Goal: Use online tool/utility: Utilize a website feature to perform a specific function

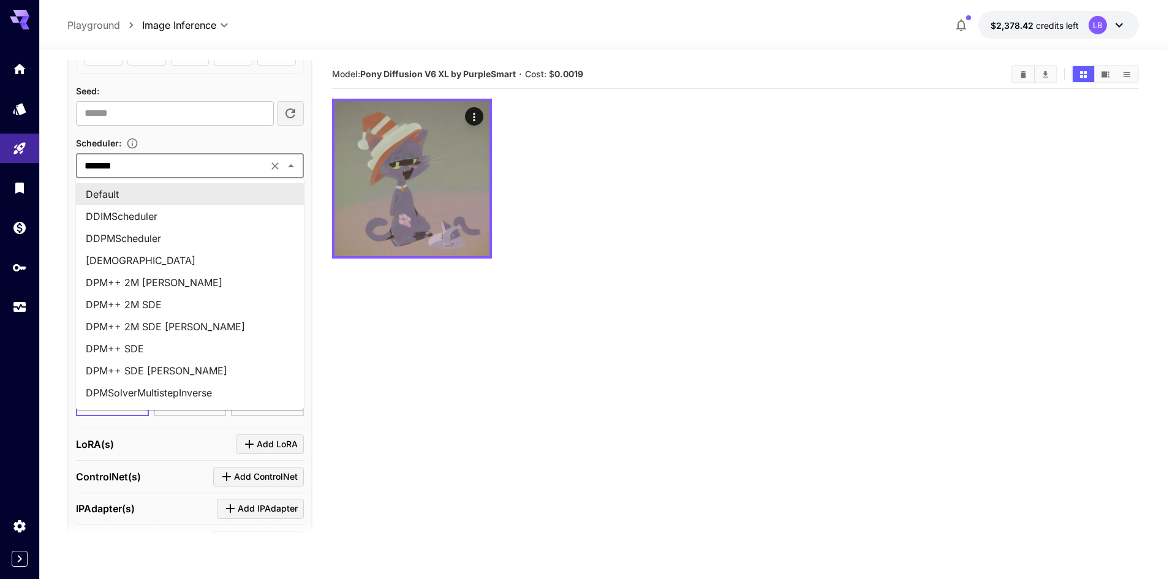
click at [222, 194] on li "Default" at bounding box center [190, 194] width 228 height 22
click at [244, 168] on input "*******" at bounding box center [172, 165] width 184 height 17
click at [189, 162] on input "*******" at bounding box center [172, 165] width 184 height 17
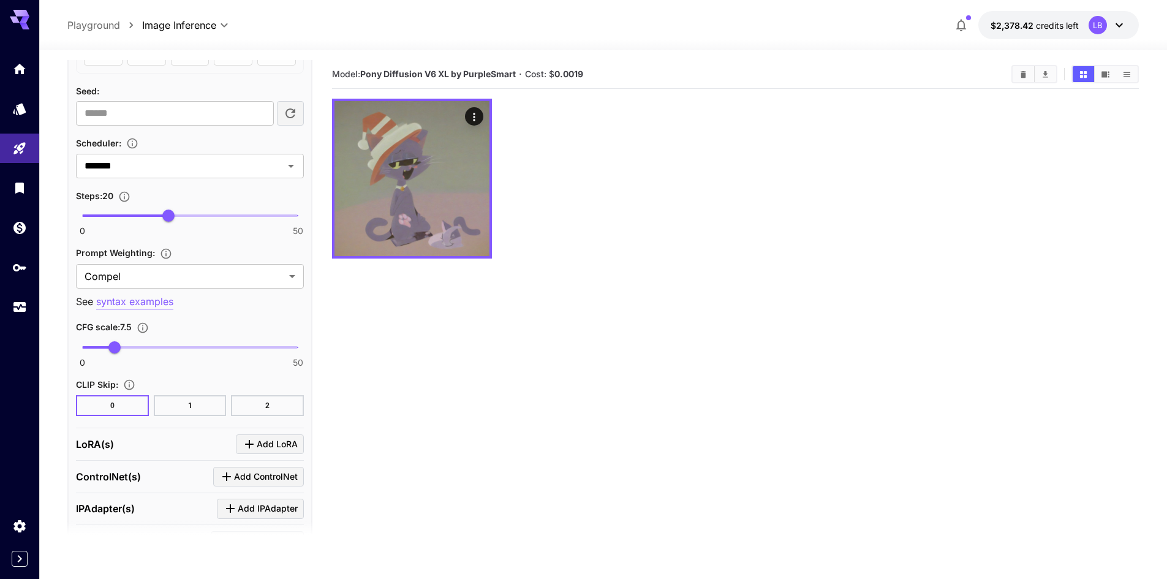
click at [505, 314] on section "Model: Pony Diffusion V6 XL by PurpleSmart · Cost: $ 0.0019" at bounding box center [735, 349] width 807 height 579
click at [264, 161] on input "*******" at bounding box center [172, 165] width 184 height 17
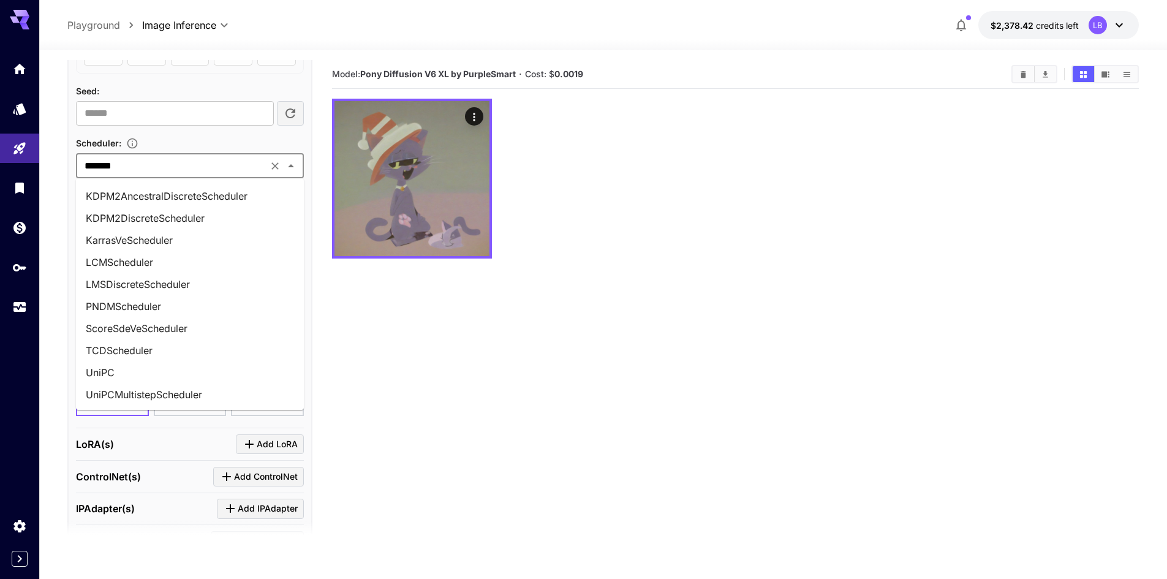
scroll to position [440, 0]
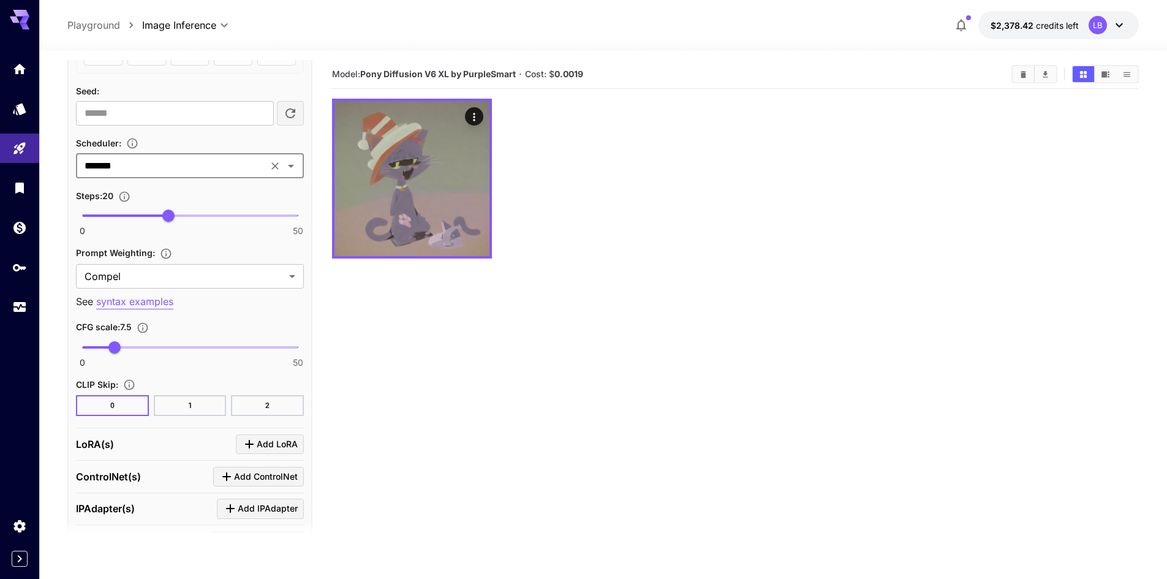
click at [219, 167] on input "*******" at bounding box center [172, 165] width 184 height 17
click at [187, 172] on input "*******" at bounding box center [172, 165] width 184 height 17
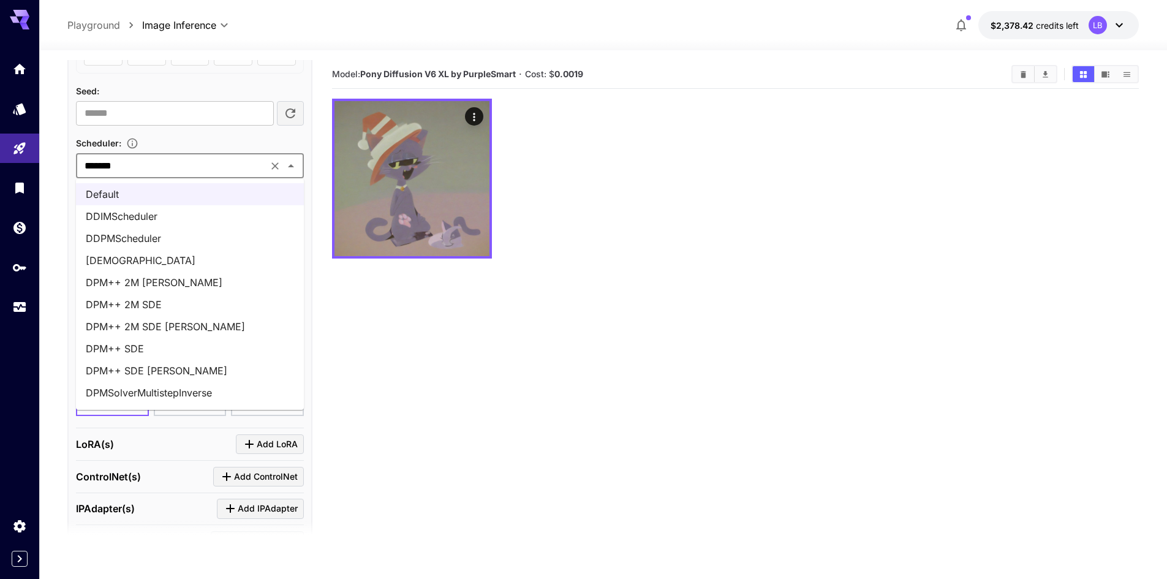
click at [154, 224] on li "DDIMScheduler" at bounding box center [190, 216] width 228 height 22
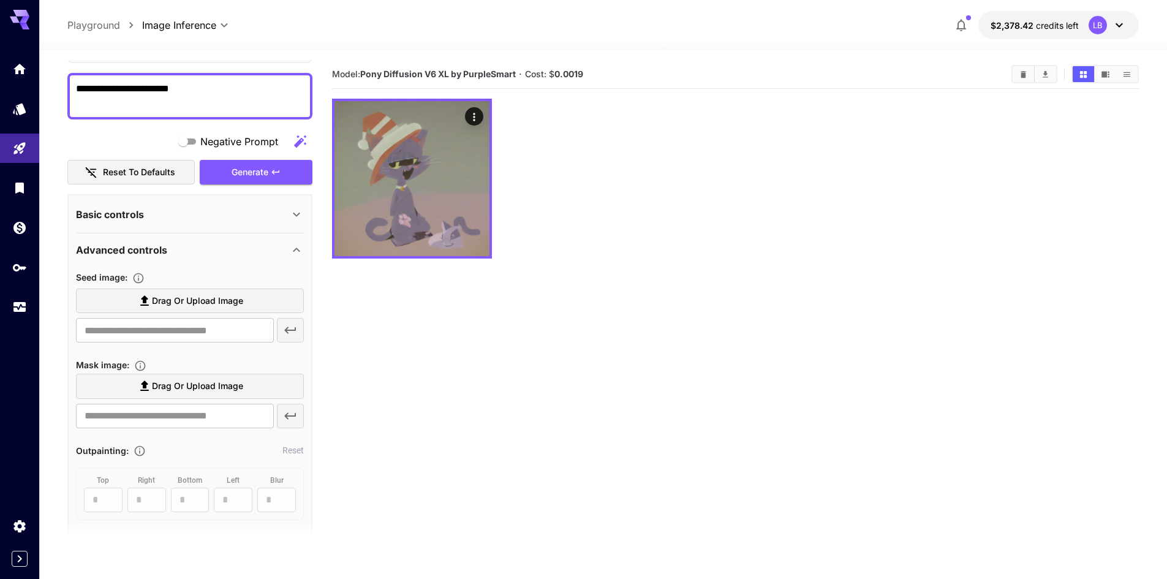
scroll to position [14, 0]
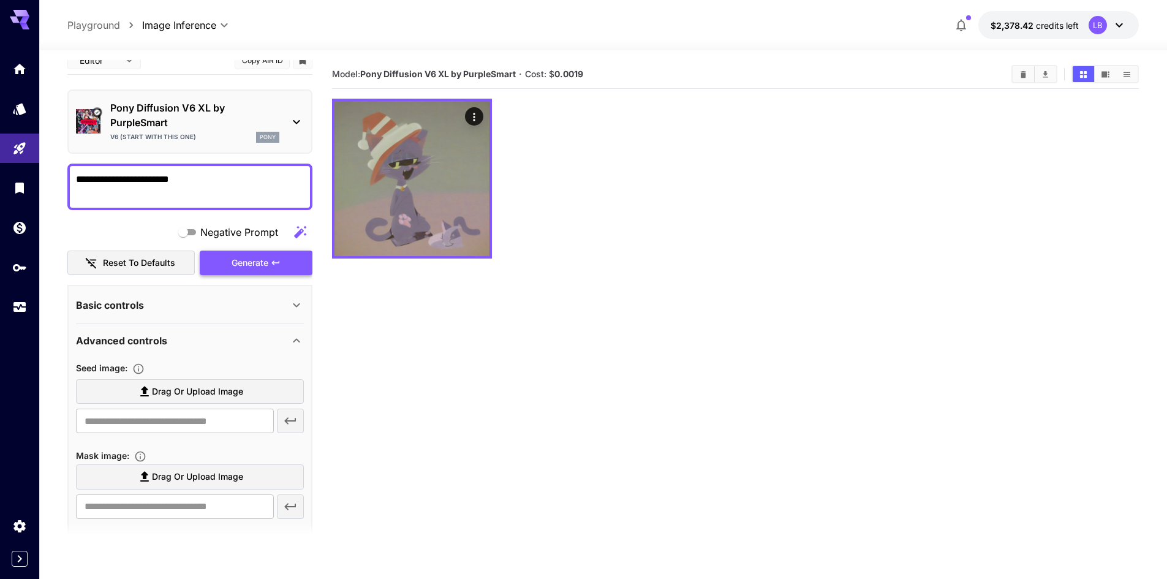
click at [277, 268] on button "Generate" at bounding box center [256, 263] width 113 height 25
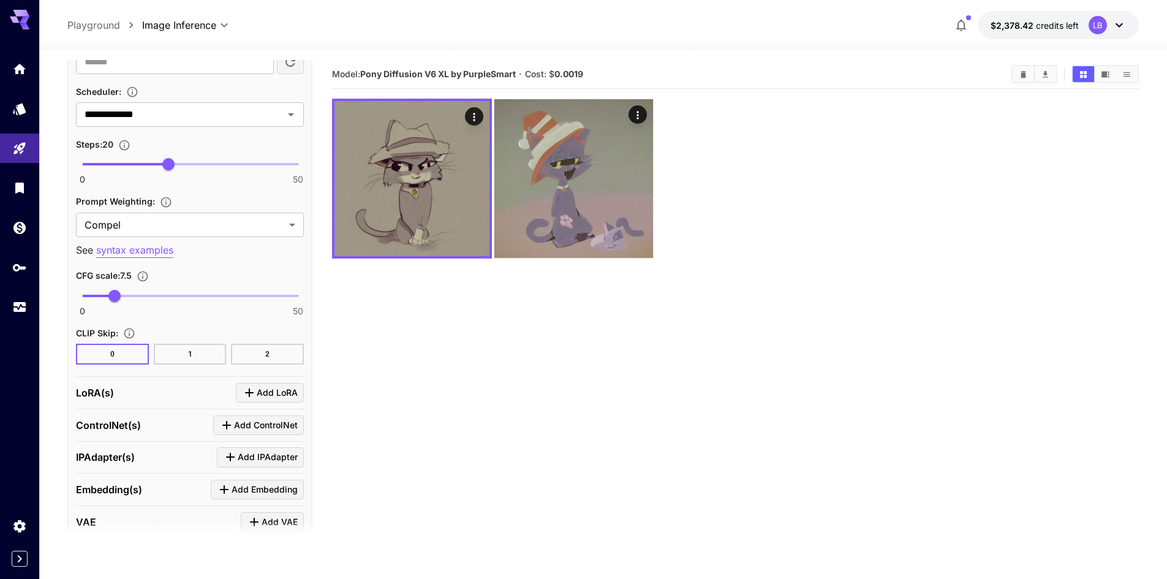
scroll to position [627, 0]
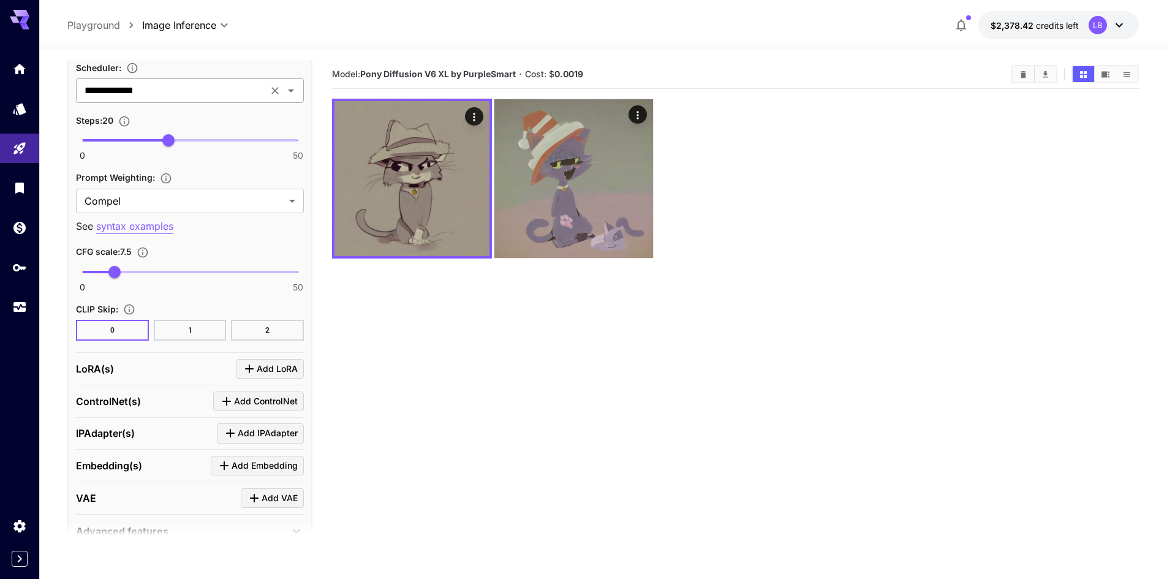
click at [195, 97] on input "**********" at bounding box center [172, 90] width 184 height 17
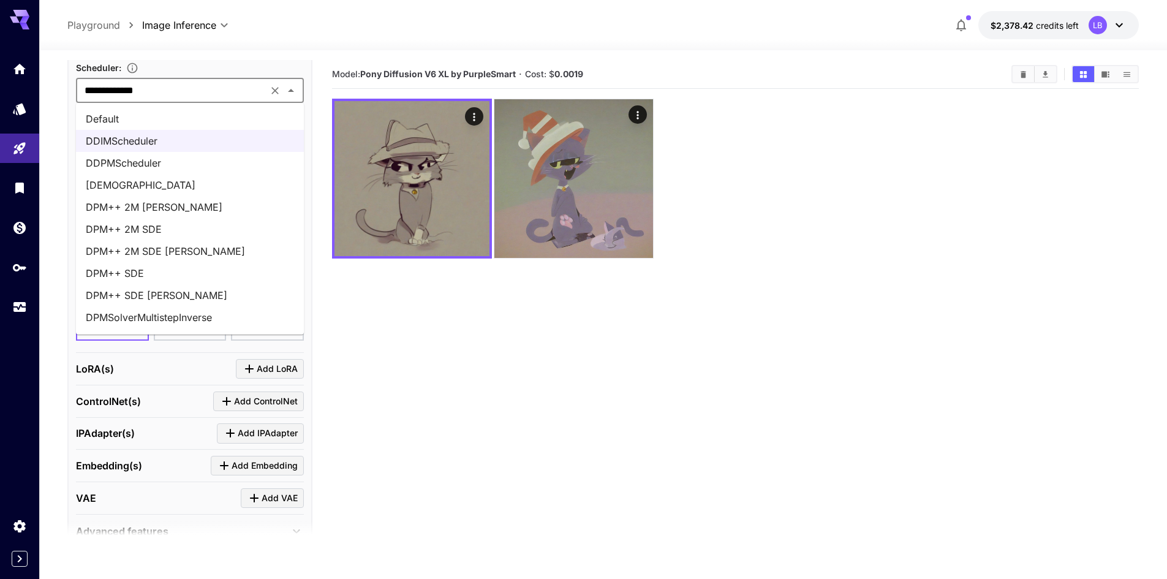
click at [165, 276] on li "DPM++ SDE" at bounding box center [190, 273] width 228 height 22
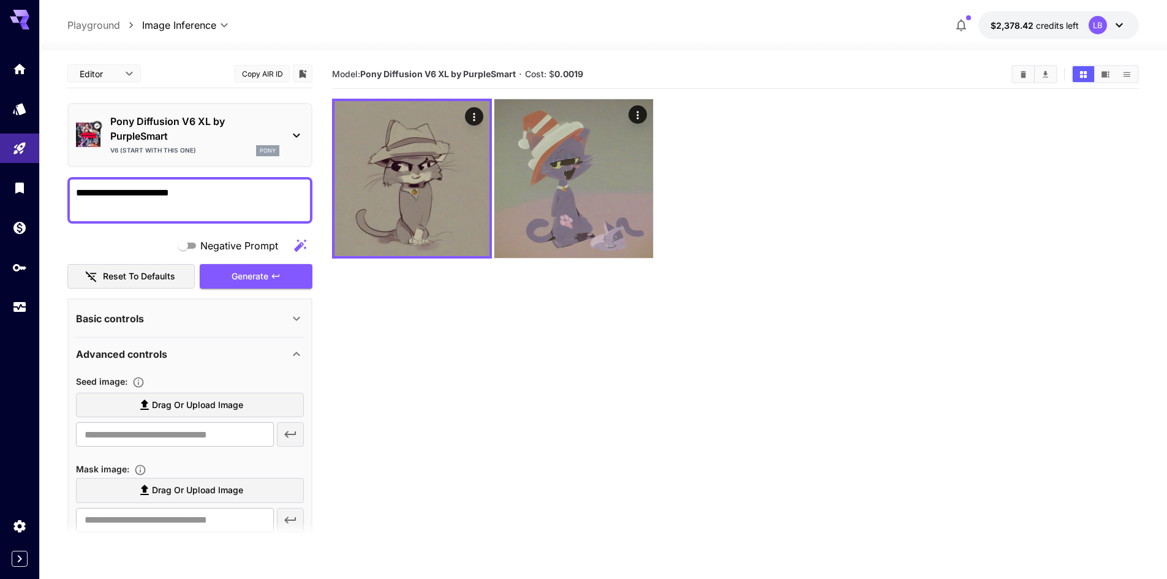
scroll to position [0, 0]
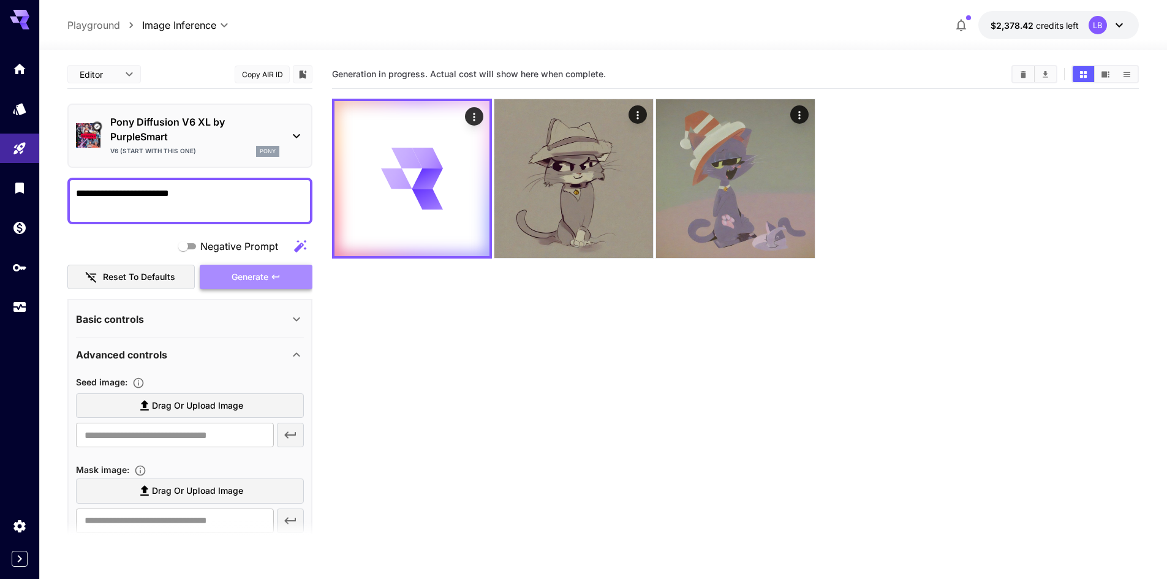
click at [211, 274] on button "Generate" at bounding box center [256, 277] width 113 height 25
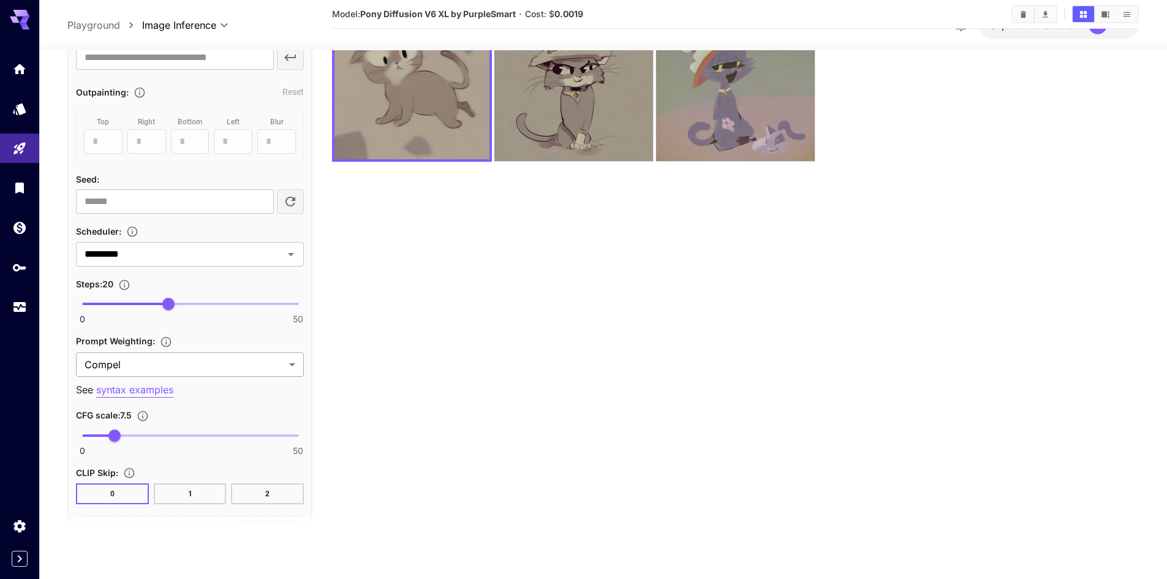
scroll to position [443, 0]
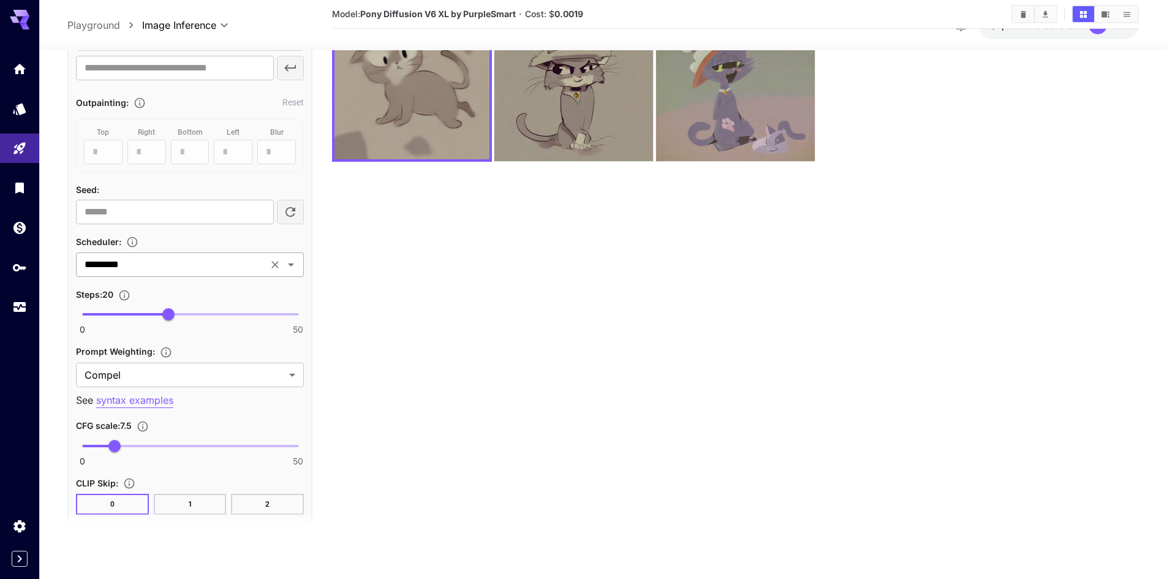
click at [259, 270] on input "*********" at bounding box center [172, 264] width 184 height 17
click at [528, 284] on section "Model: Pony Diffusion V6 XL by PurpleSmart · Cost: $ 0.0019" at bounding box center [735, 252] width 807 height 579
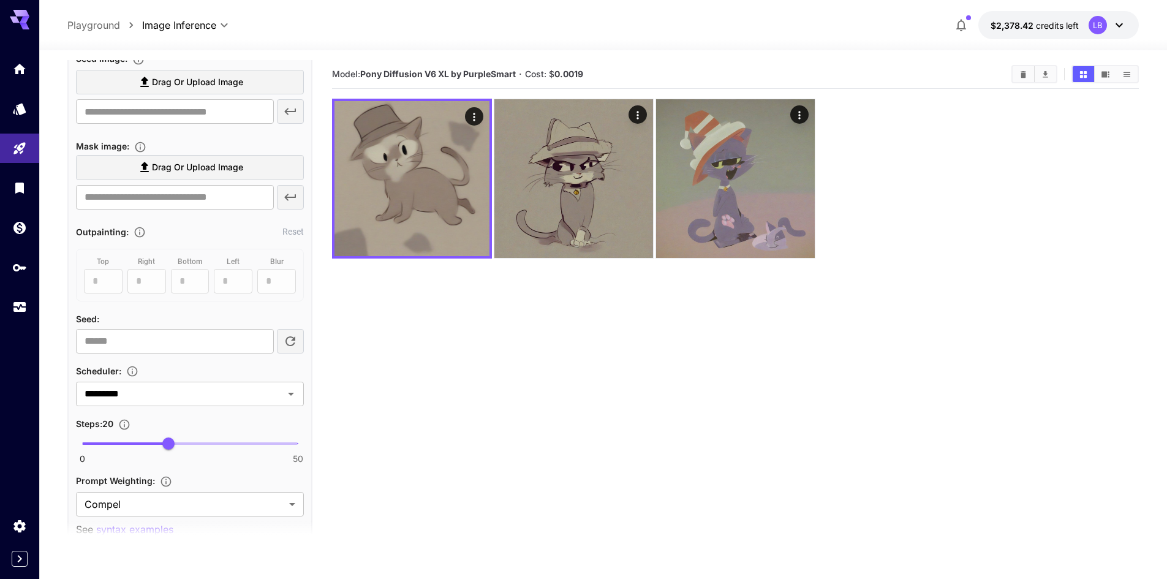
scroll to position [320, 0]
click at [201, 397] on input "*********" at bounding box center [172, 396] width 184 height 17
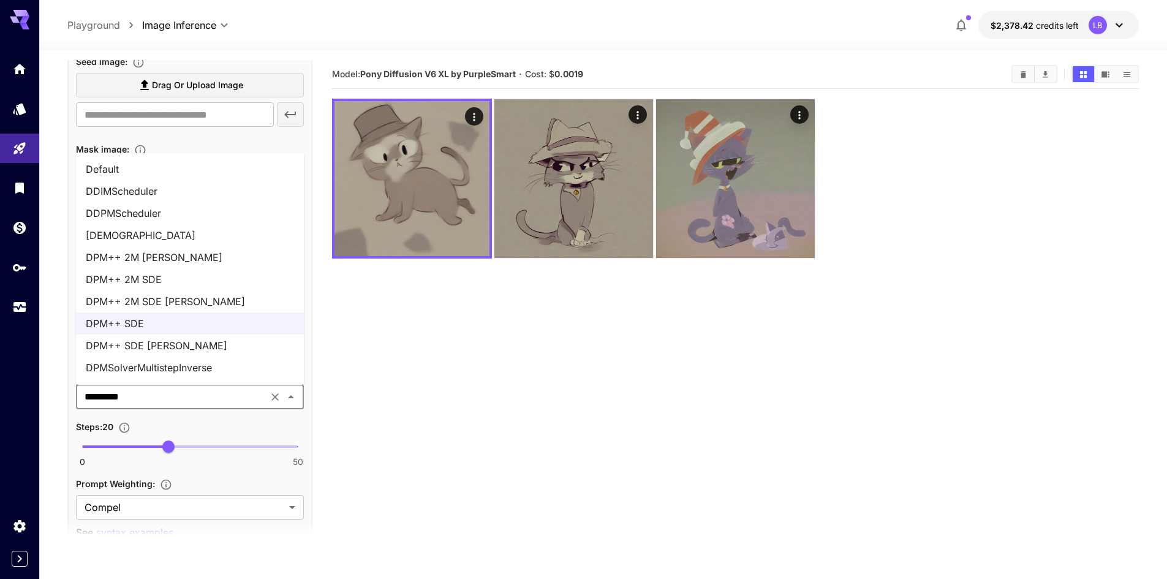
click at [203, 345] on li "DPM++ SDE [PERSON_NAME]" at bounding box center [190, 345] width 228 height 22
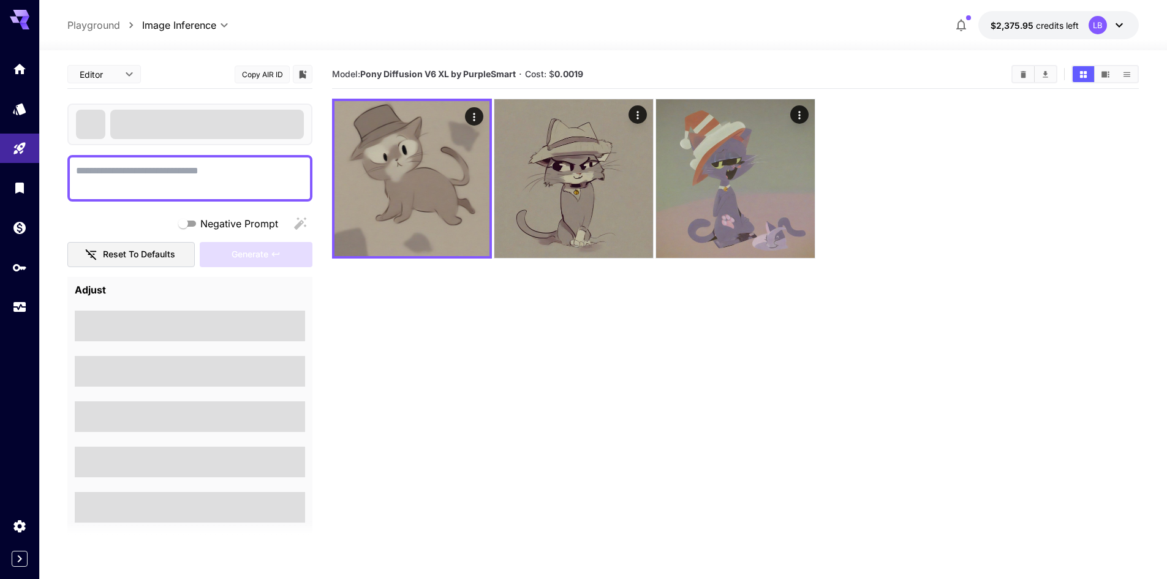
click at [149, 159] on div at bounding box center [189, 178] width 245 height 47
click at [161, 177] on textarea "Negative Prompt" at bounding box center [190, 178] width 228 height 29
click at [221, 174] on textarea "**********" at bounding box center [190, 178] width 228 height 29
type textarea "**********"
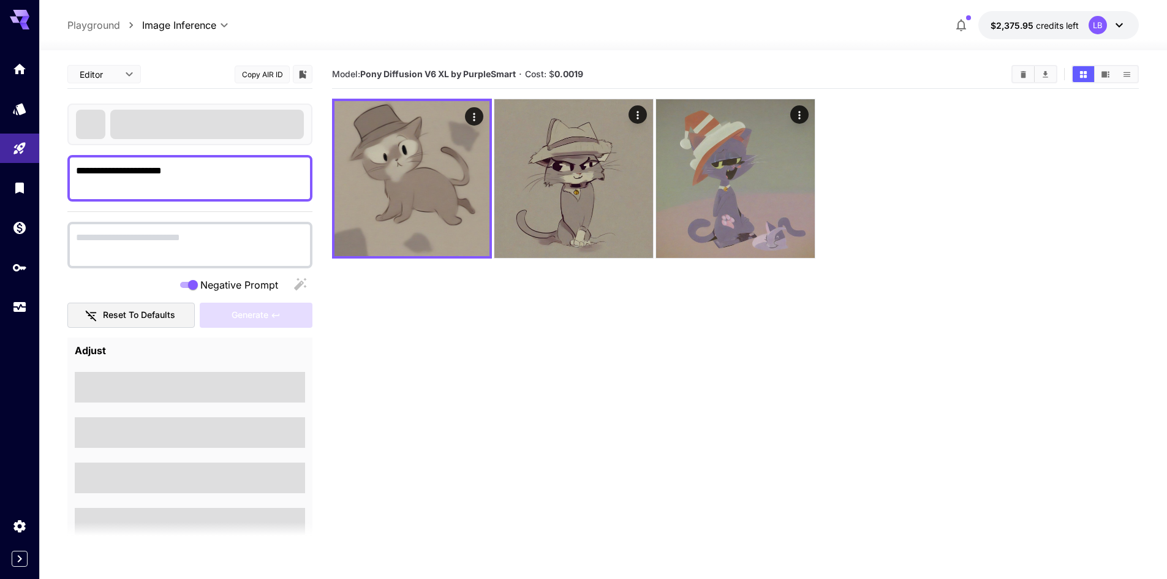
click at [218, 189] on textarea "**********" at bounding box center [190, 178] width 228 height 29
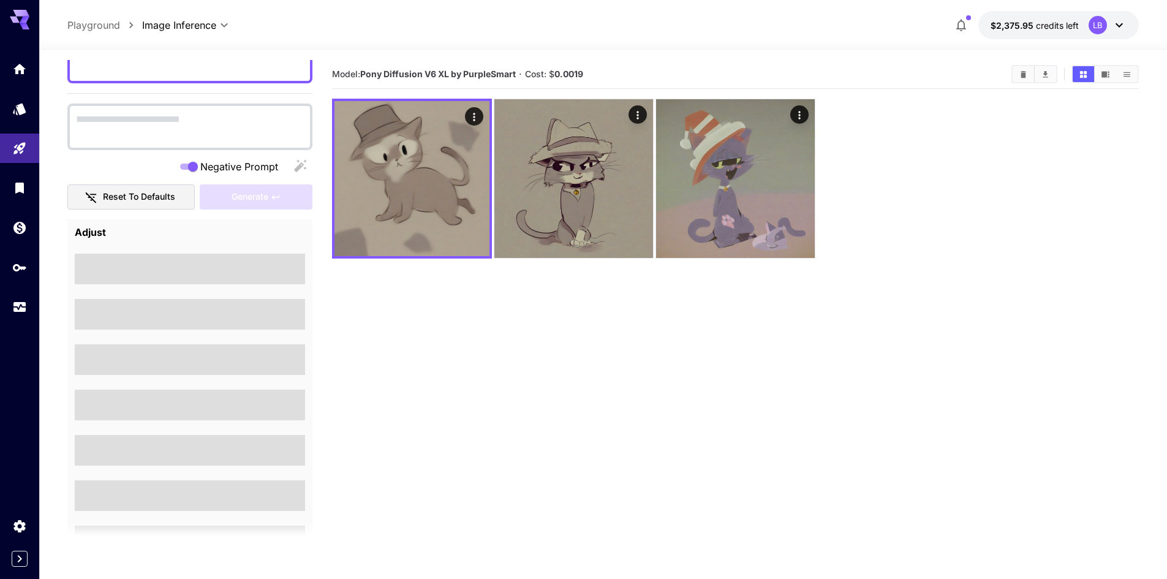
scroll to position [51, 0]
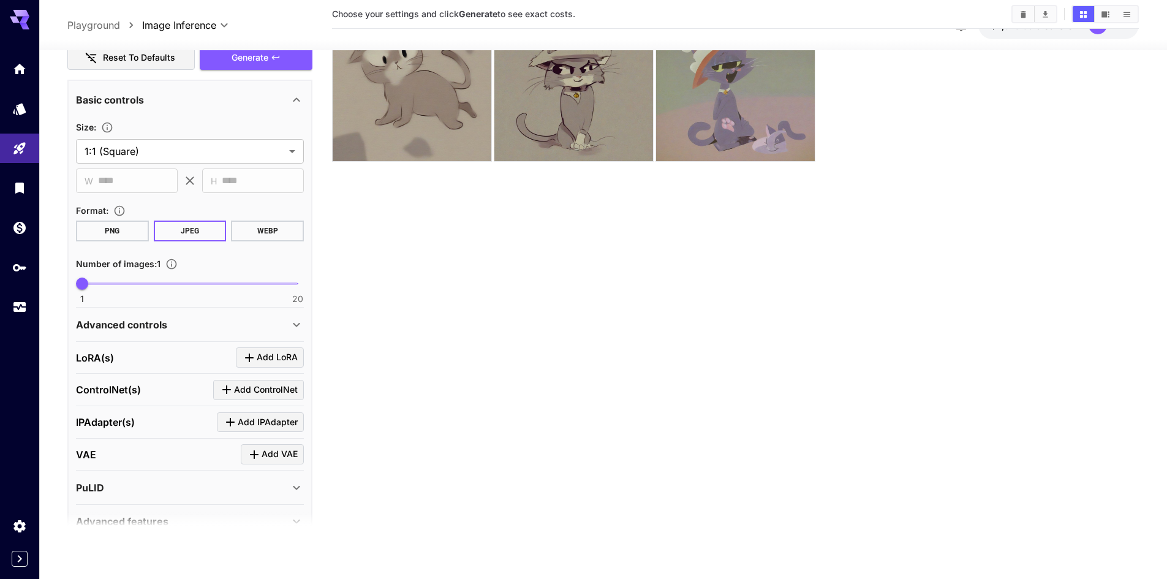
scroll to position [256, 0]
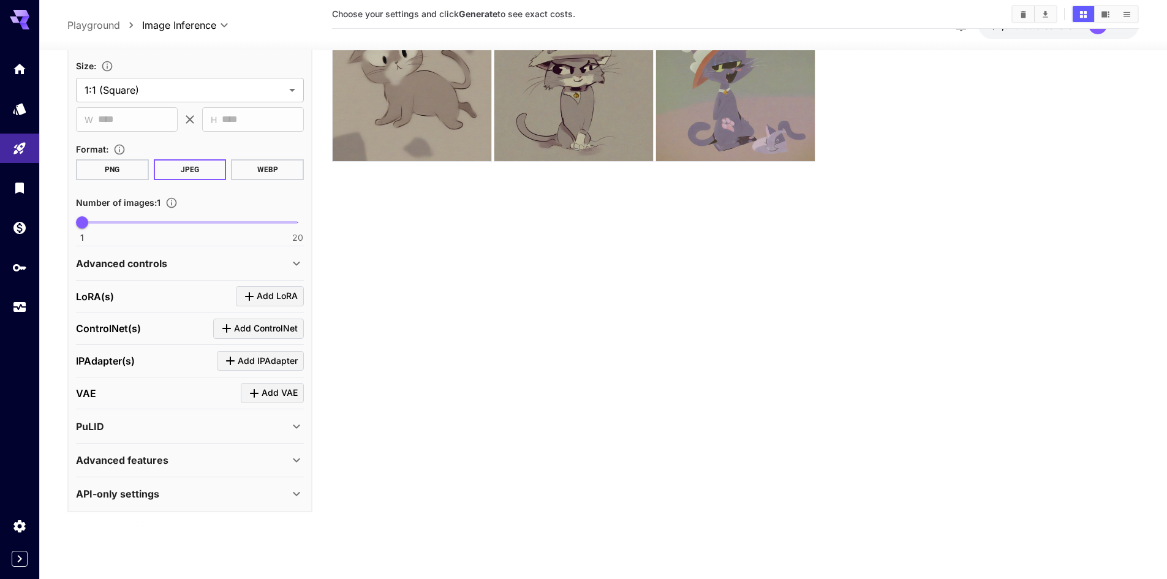
click at [168, 332] on div "ControlNet(s) Add ControlNet" at bounding box center [190, 329] width 228 height 20
click at [157, 361] on div "IPAdapter(s) Add IPAdapter" at bounding box center [190, 360] width 228 height 20
click at [177, 412] on div "PuLID" at bounding box center [190, 425] width 228 height 29
click at [189, 423] on div "PuLID" at bounding box center [182, 425] width 213 height 15
click at [190, 418] on div "PuLID" at bounding box center [182, 425] width 213 height 15
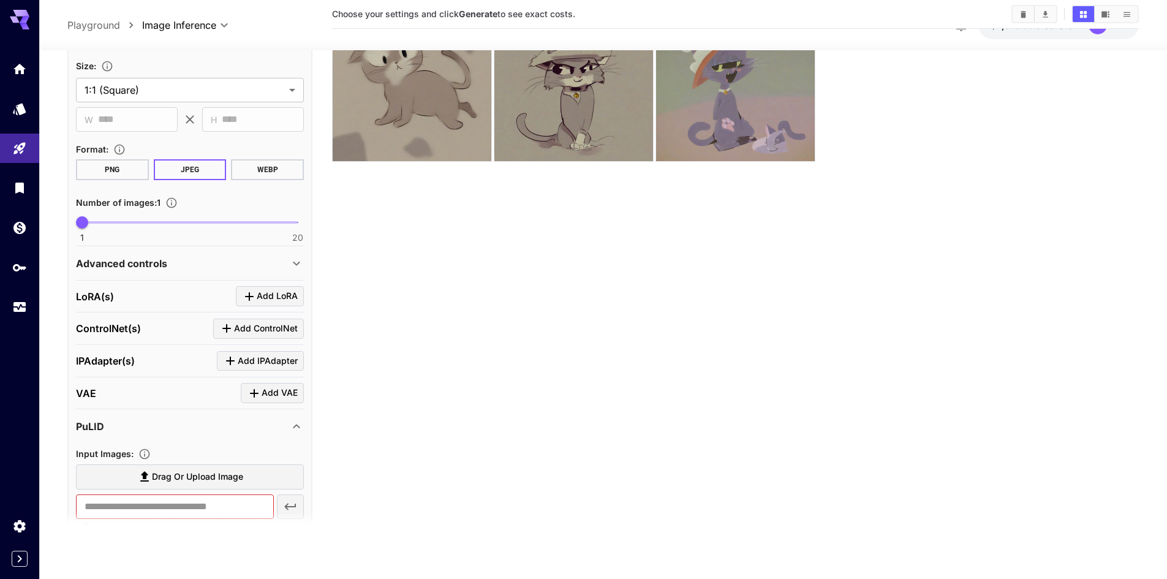
scroll to position [477, 0]
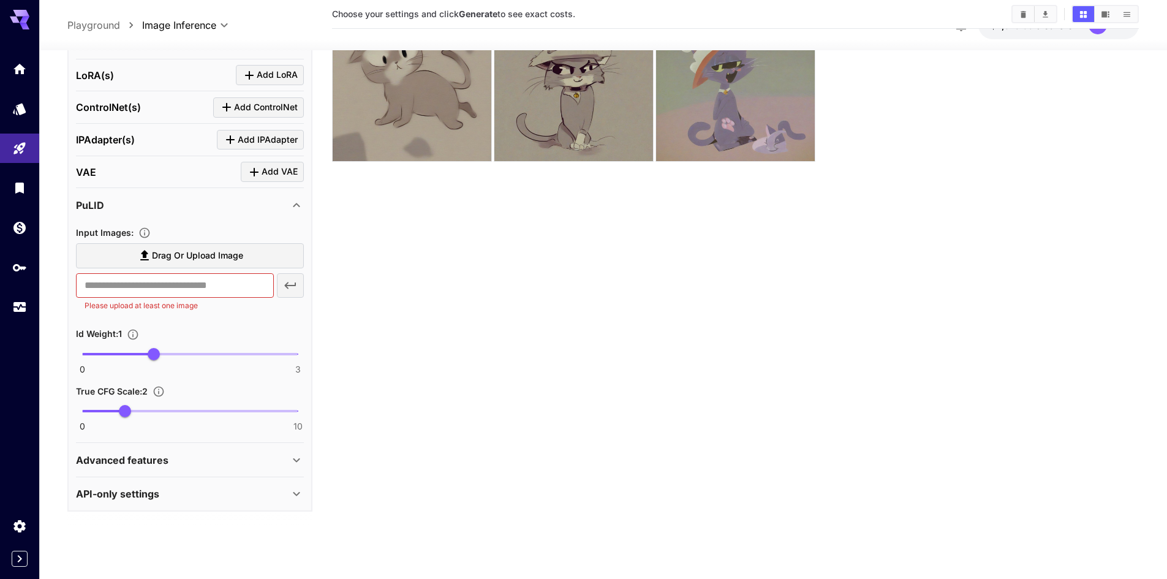
click at [260, 262] on label "Drag or upload image" at bounding box center [190, 255] width 228 height 25
click at [0, 0] on input "Drag or upload image" at bounding box center [0, 0] width 0 height 0
click at [209, 448] on div "Advanced features" at bounding box center [190, 459] width 228 height 29
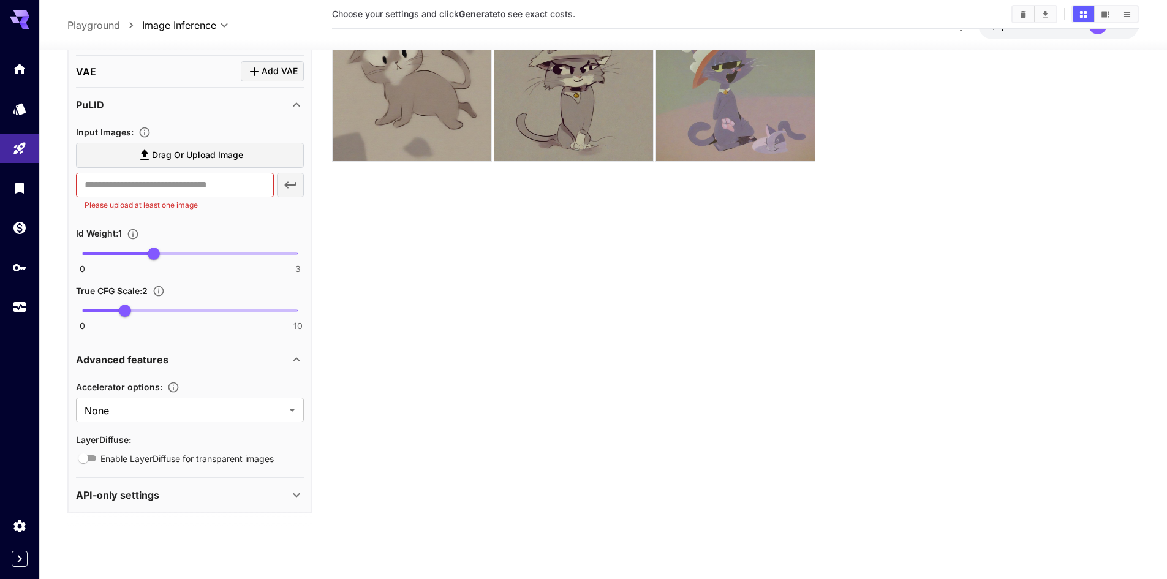
scroll to position [578, 0]
click at [191, 491] on div "API-only settings" at bounding box center [182, 493] width 213 height 15
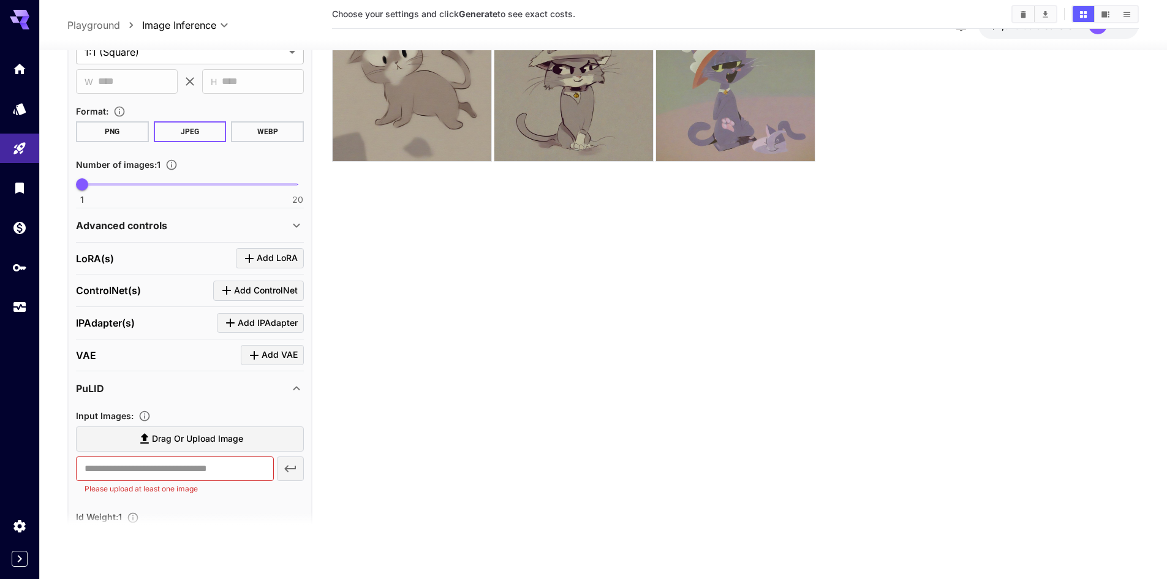
scroll to position [292, 0]
click at [196, 355] on div "VAE Add VAE" at bounding box center [190, 357] width 228 height 20
click at [176, 327] on div "IPAdapter(s) Add IPAdapter" at bounding box center [190, 324] width 228 height 20
click at [161, 303] on div "ControlNet(s) Add ControlNet" at bounding box center [190, 292] width 228 height 32
click at [170, 263] on div "LoRA(s) Add LoRA" at bounding box center [190, 260] width 228 height 20
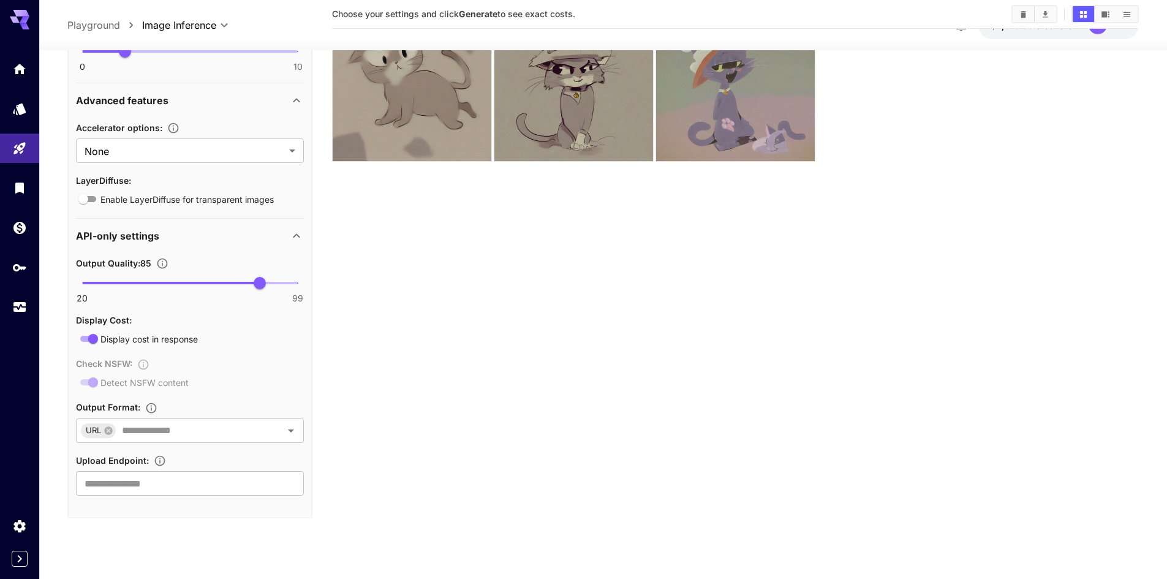
scroll to position [844, 0]
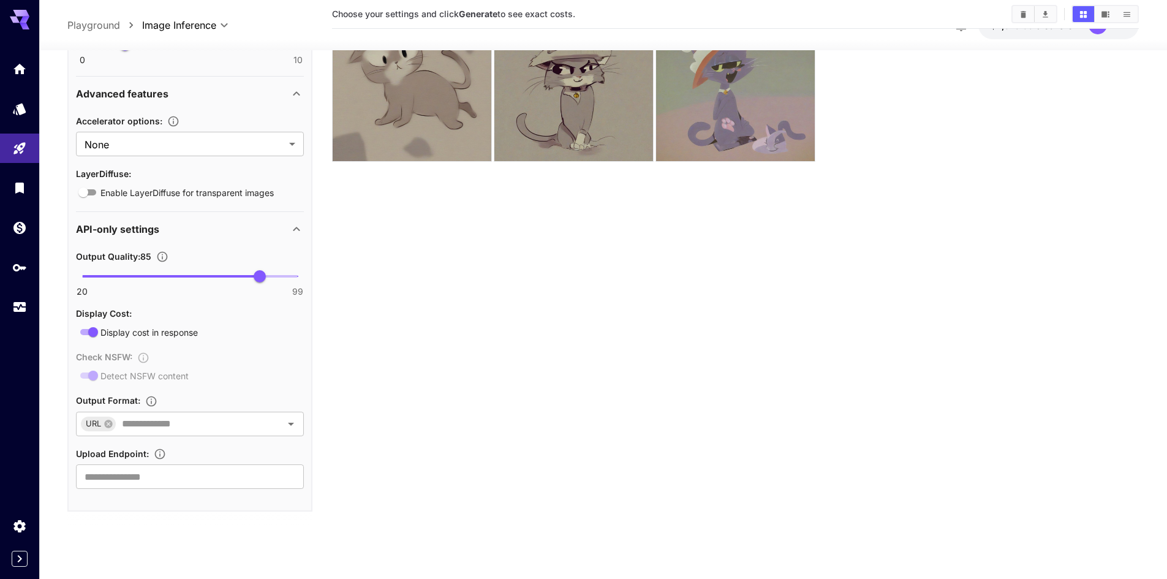
click at [430, 273] on section "Choose your settings and click Generate to see exact costs." at bounding box center [735, 252] width 807 height 579
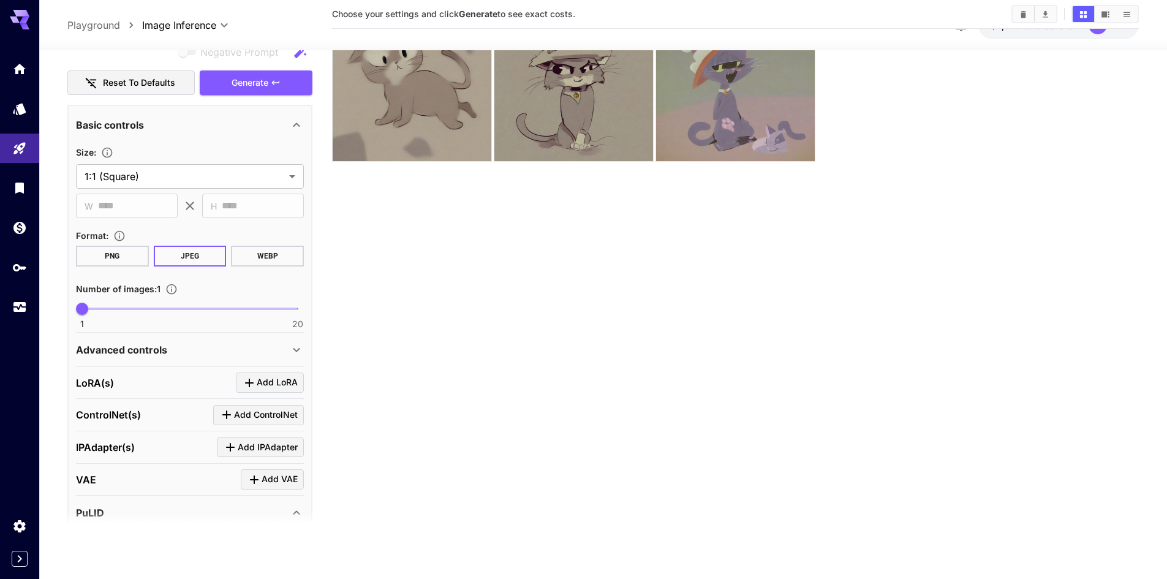
scroll to position [47, 0]
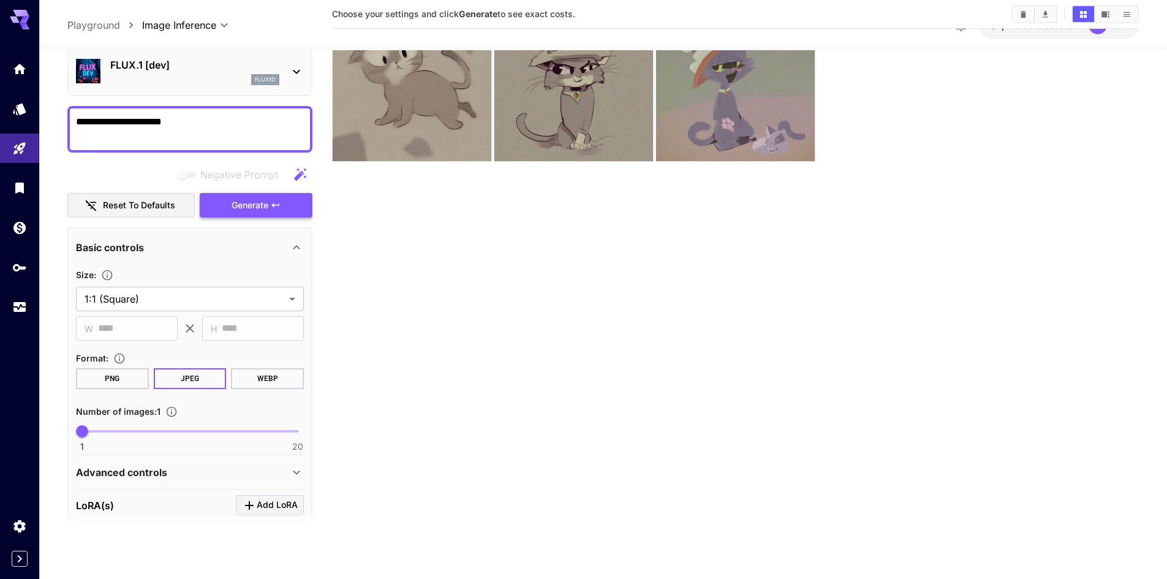
click at [266, 215] on button "Generate" at bounding box center [256, 204] width 113 height 25
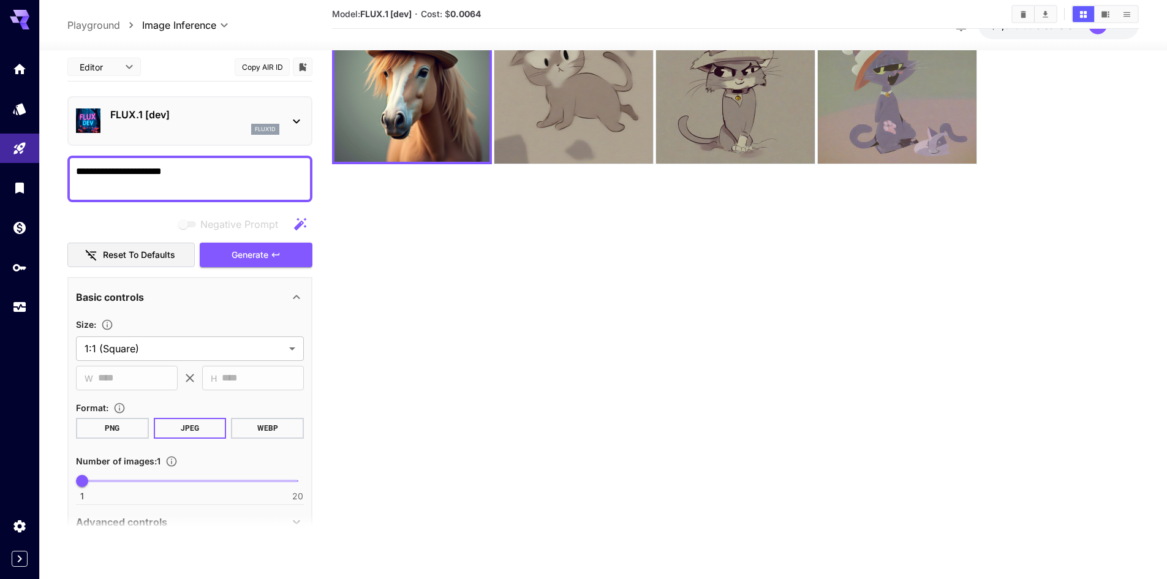
scroll to position [97, 0]
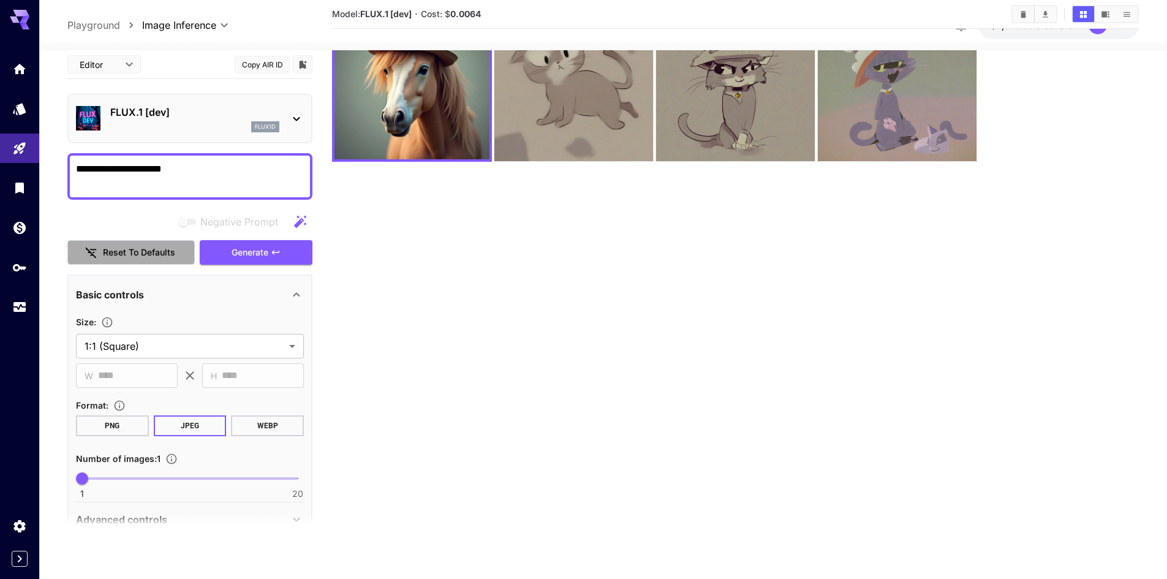
click at [158, 261] on button "Reset to defaults" at bounding box center [130, 252] width 127 height 25
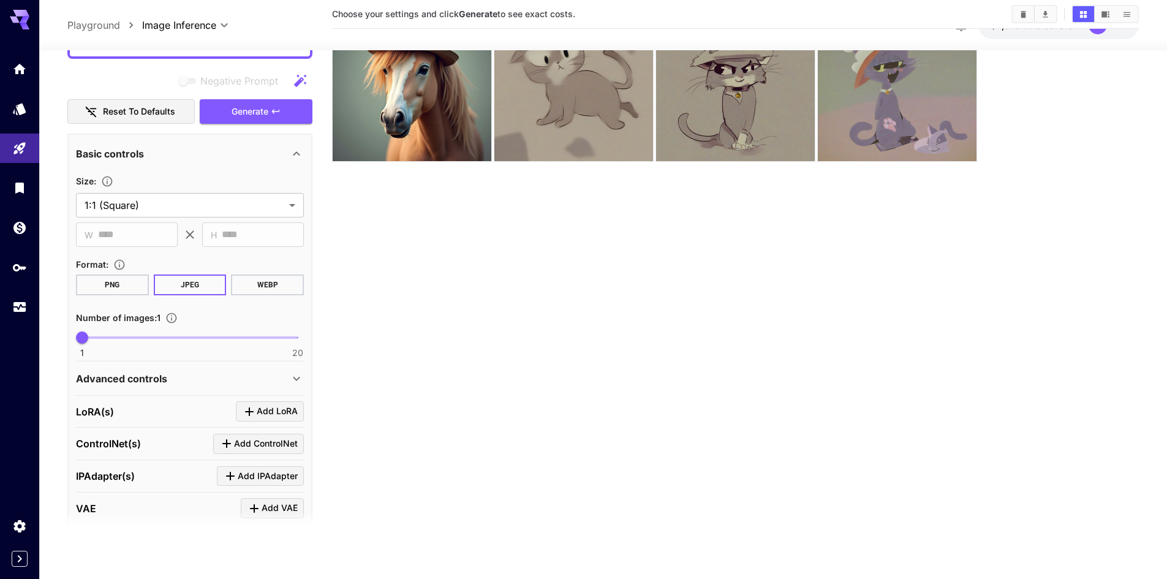
scroll to position [184, 0]
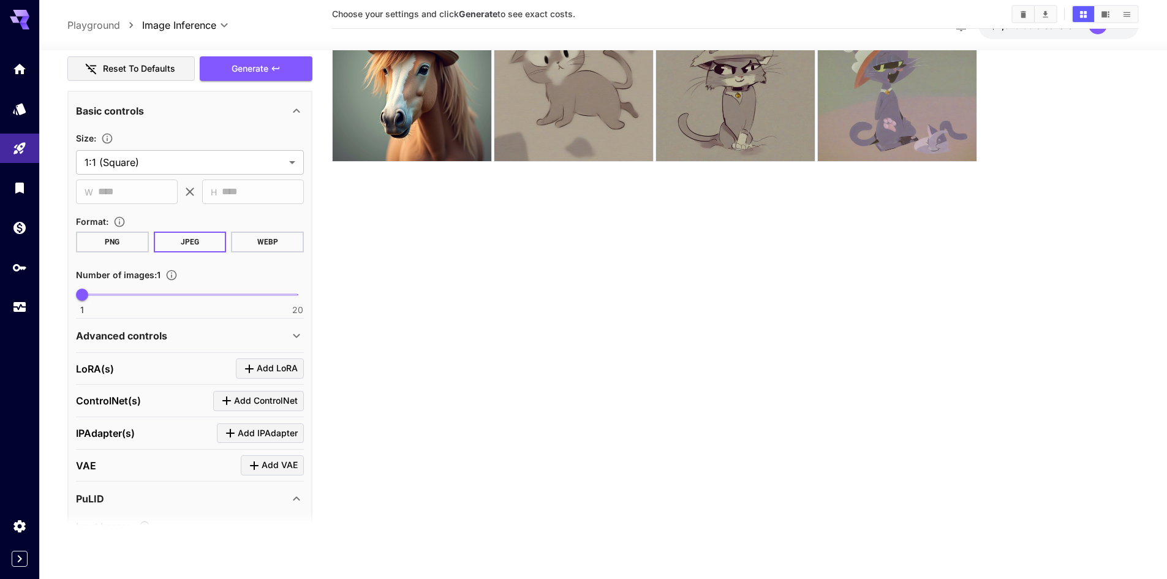
click at [107, 243] on button "PNG" at bounding box center [112, 241] width 73 height 21
click at [268, 65] on span "Generate" at bounding box center [250, 68] width 37 height 15
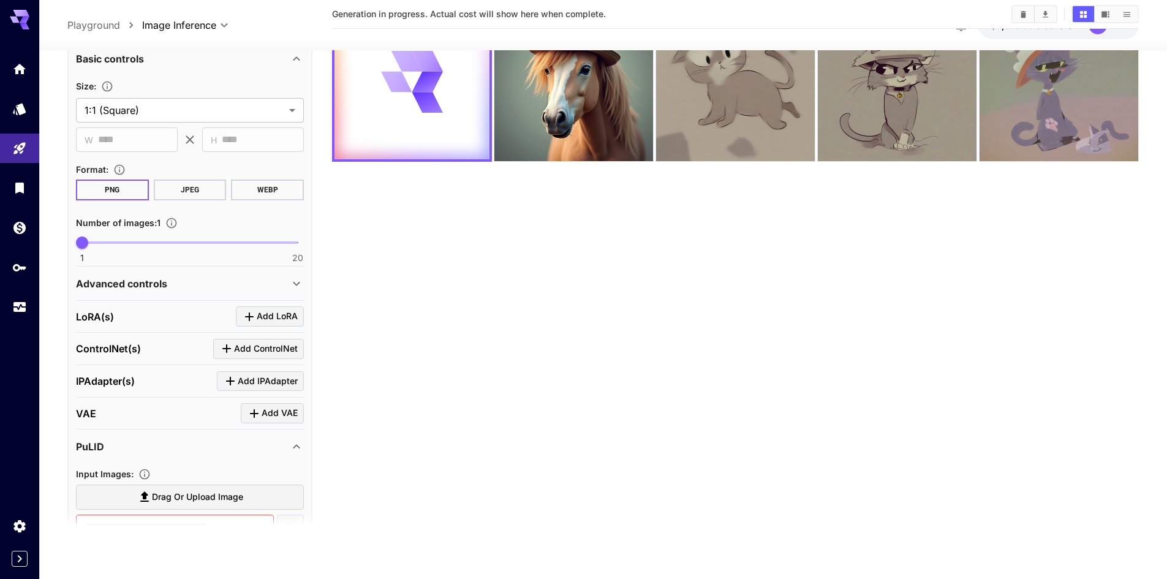
scroll to position [245, 0]
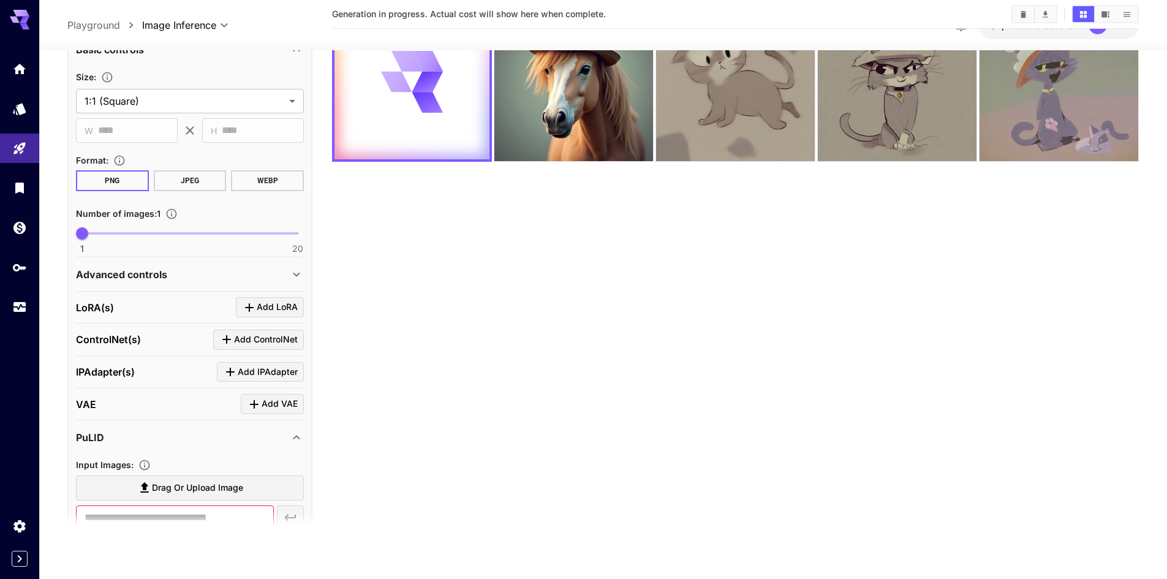
click at [259, 266] on div "Advanced controls" at bounding box center [182, 273] width 213 height 15
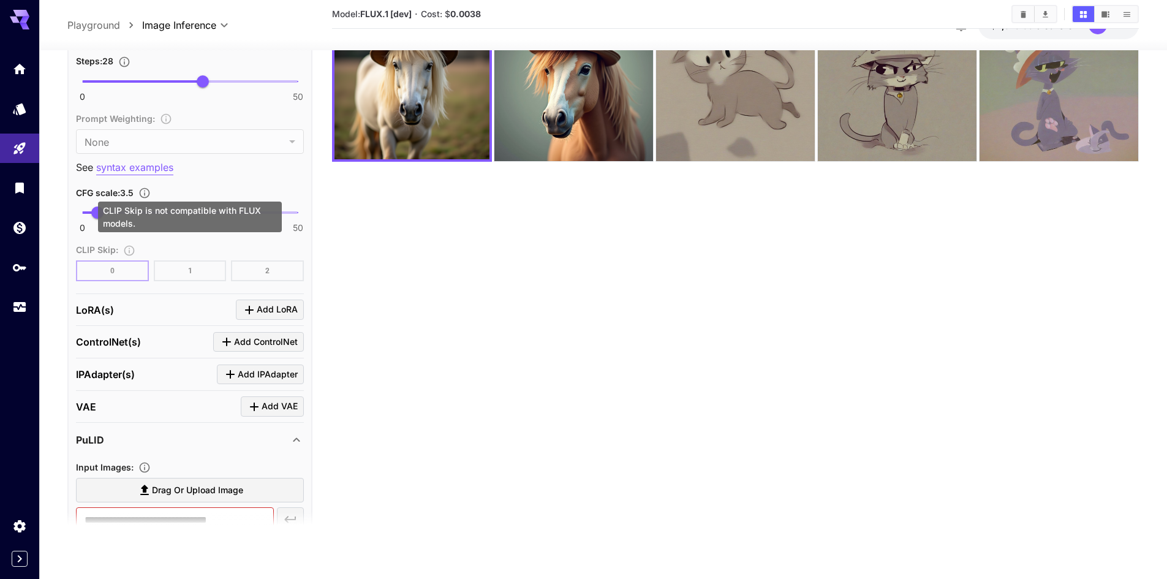
scroll to position [858, 0]
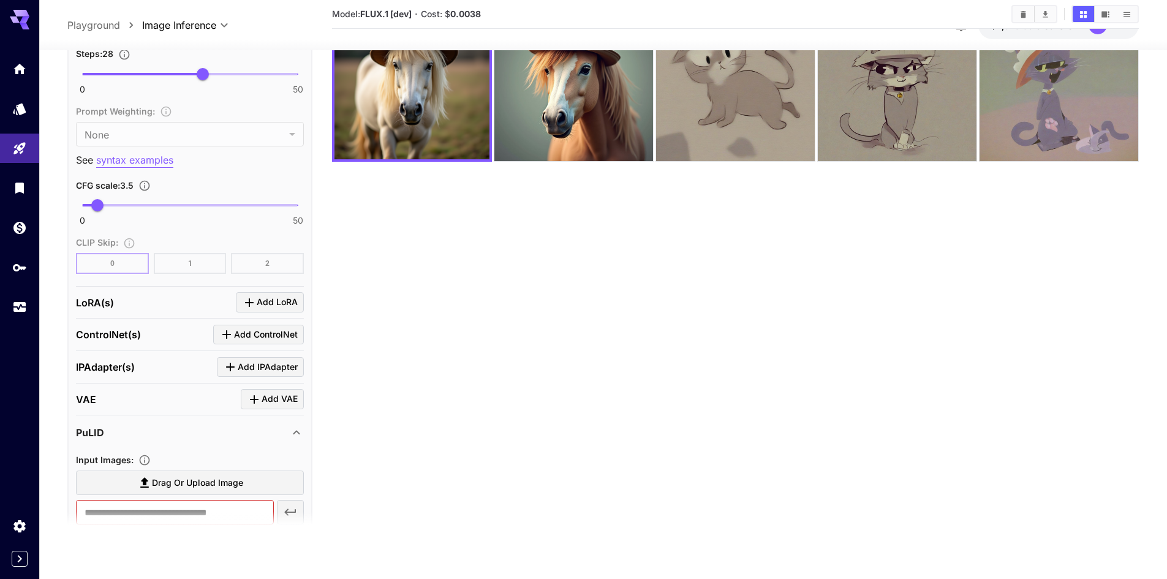
click at [200, 300] on div "LoRA(s) Add LoRA" at bounding box center [190, 302] width 228 height 20
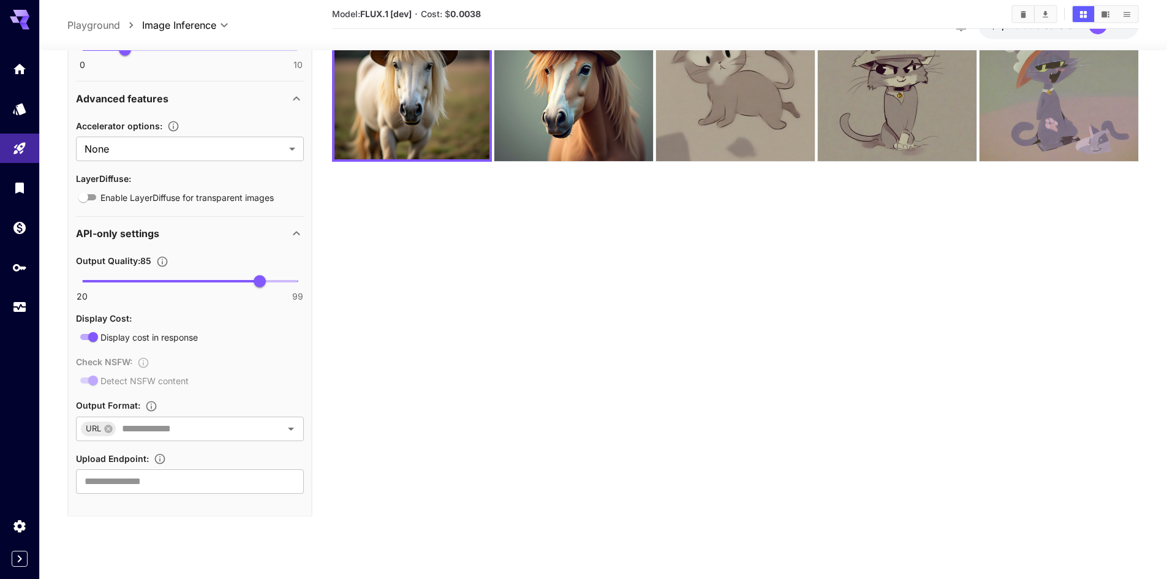
scroll to position [1451, 0]
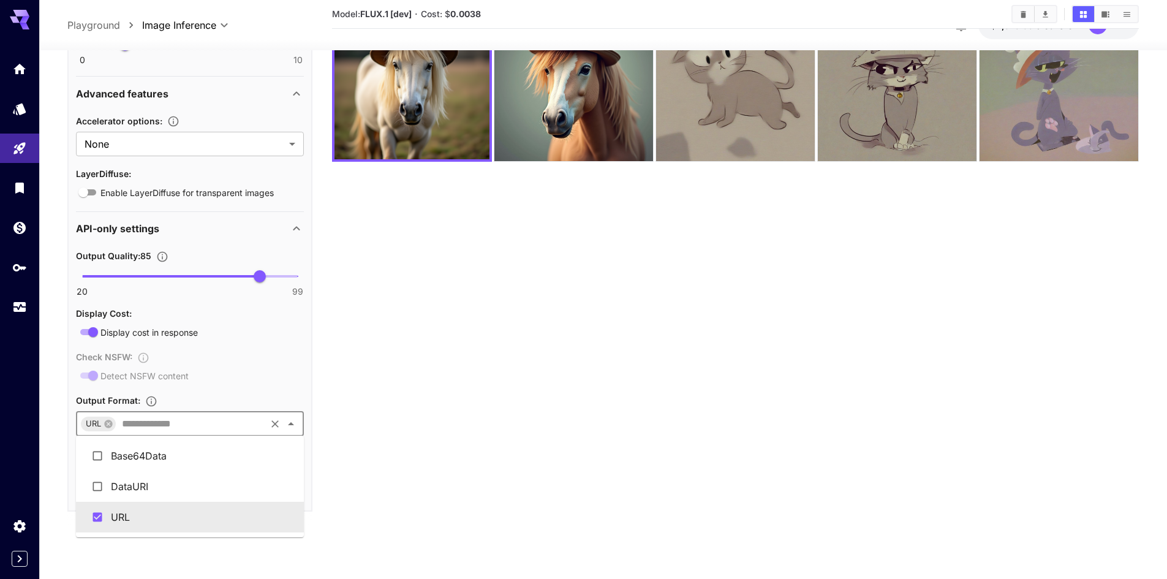
click at [224, 423] on input "text" at bounding box center [190, 423] width 147 height 17
click at [479, 406] on section "Model: FLUX.1 [dev] · Cost: $ 0.0038" at bounding box center [735, 252] width 807 height 579
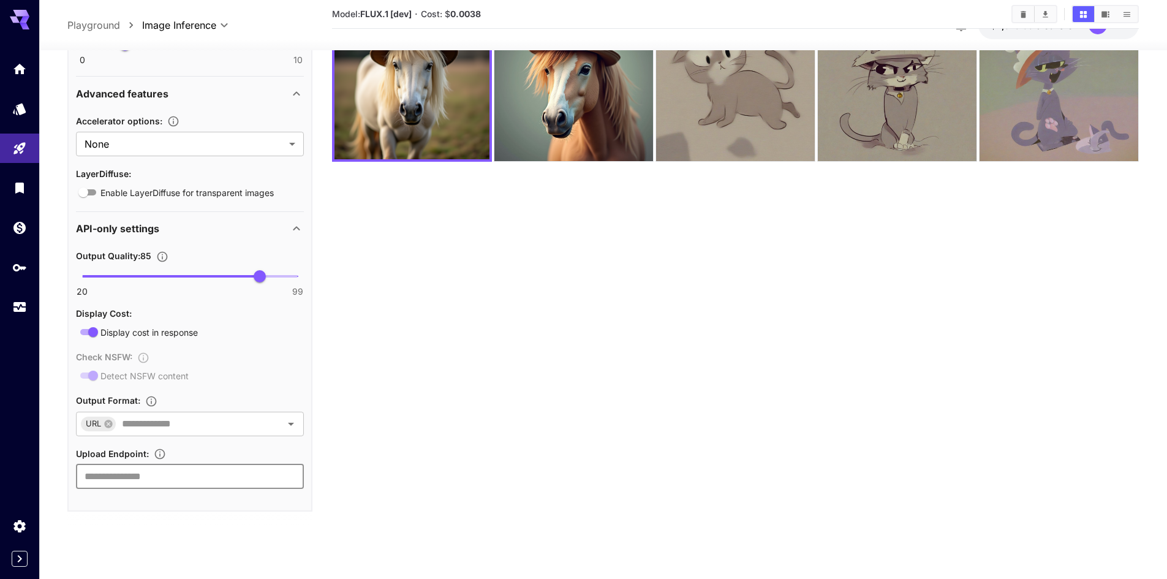
click at [178, 469] on input "text" at bounding box center [190, 476] width 228 height 25
click at [186, 475] on input "text" at bounding box center [190, 476] width 228 height 25
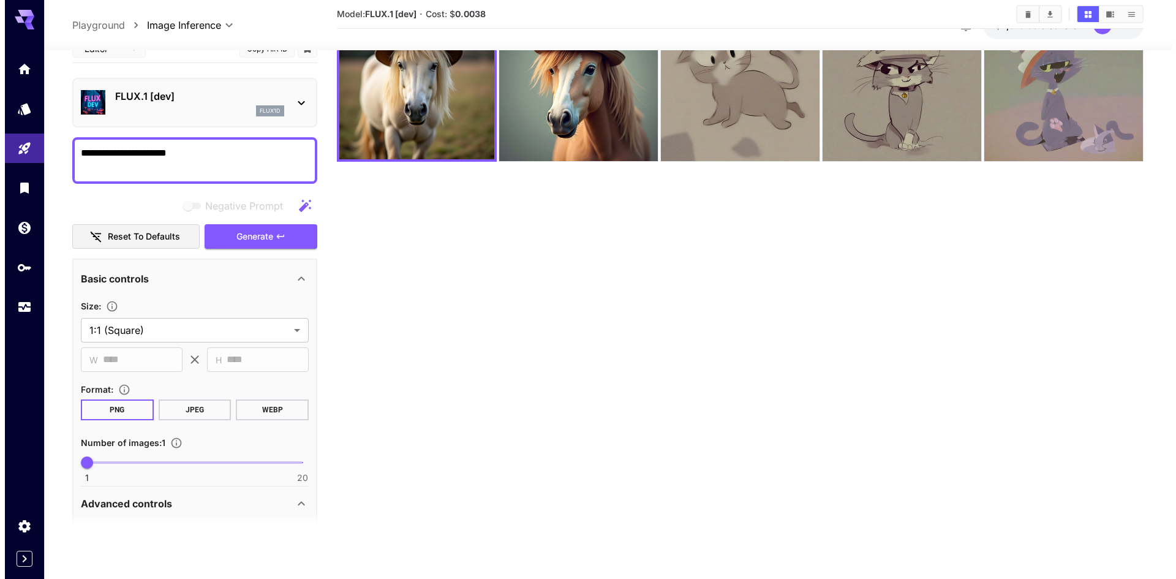
scroll to position [0, 0]
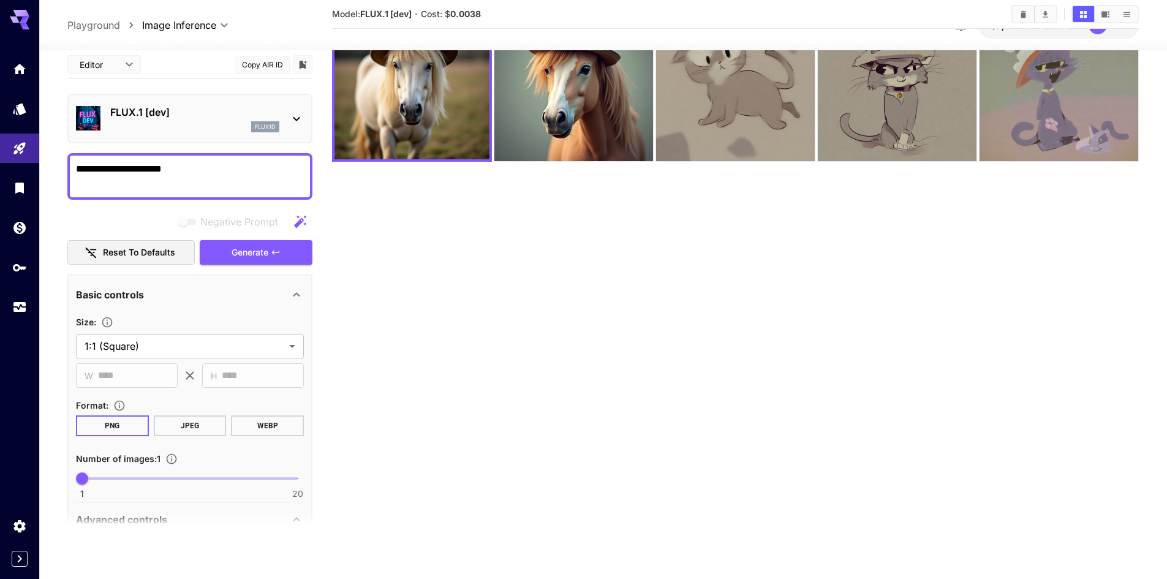
click at [396, 230] on section "Model: FLUX.1 [dev] · Cost: $ 0.0038" at bounding box center [735, 252] width 807 height 579
click at [180, 125] on div "flux1d" at bounding box center [194, 126] width 169 height 11
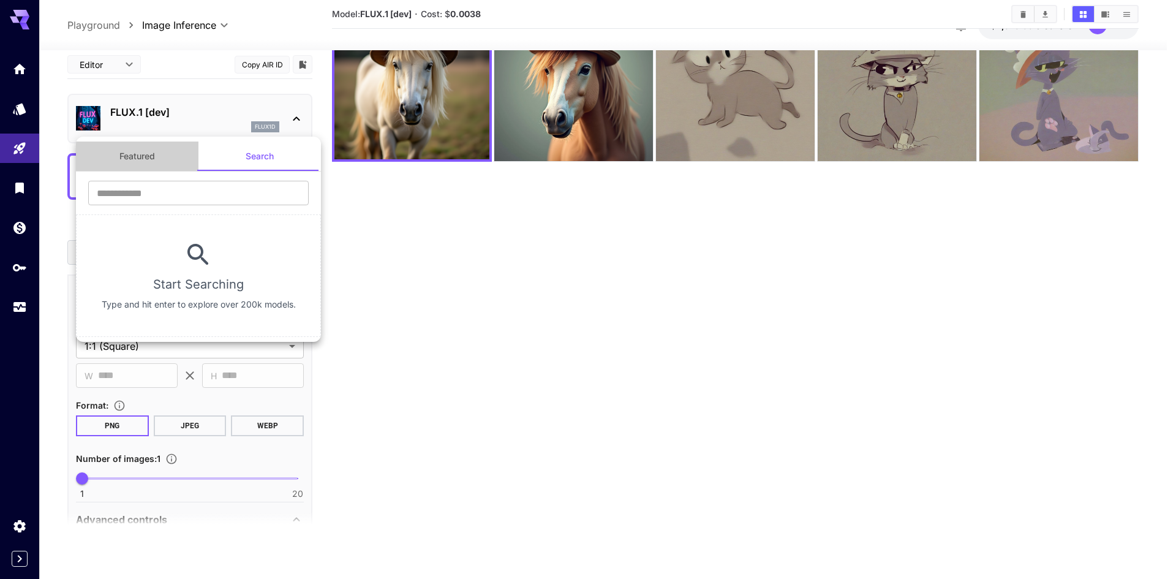
click at [155, 159] on button "Featured" at bounding box center [137, 156] width 123 height 29
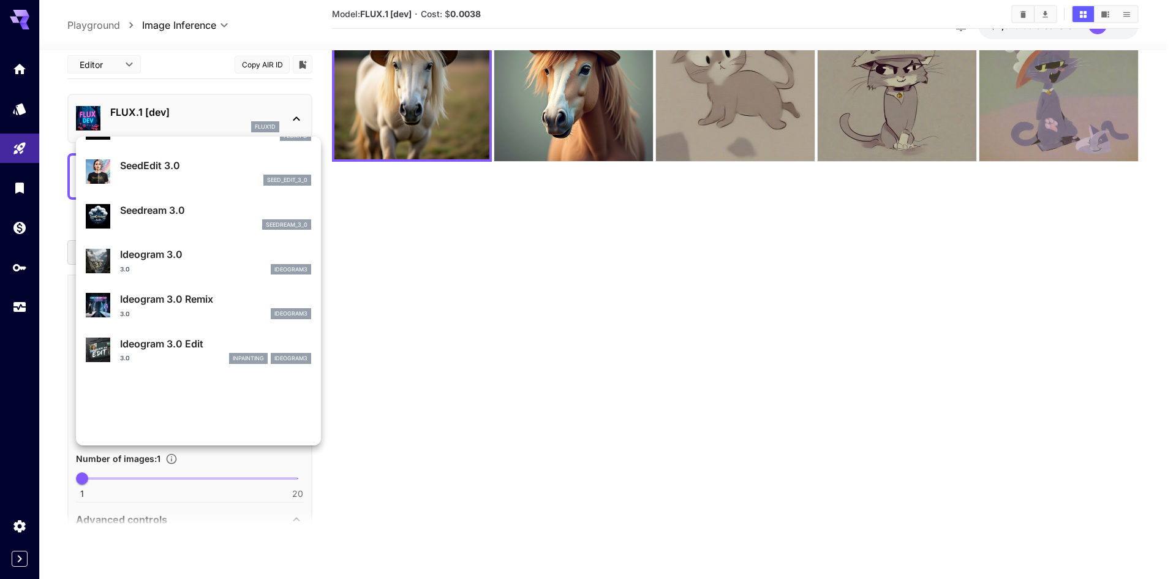
scroll to position [306, 0]
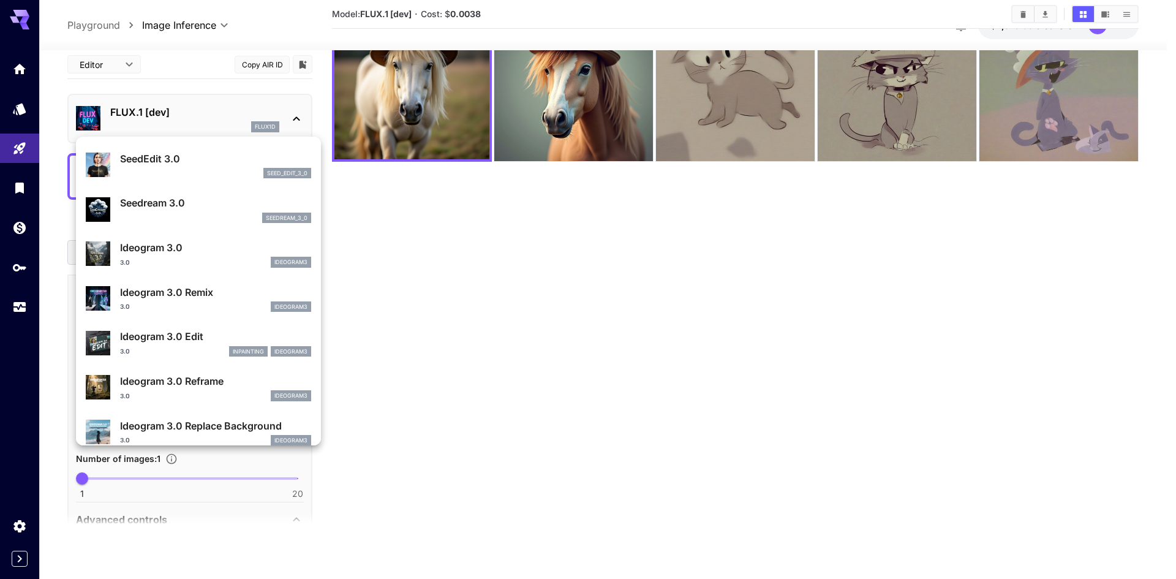
click at [167, 119] on div at bounding box center [588, 289] width 1176 height 579
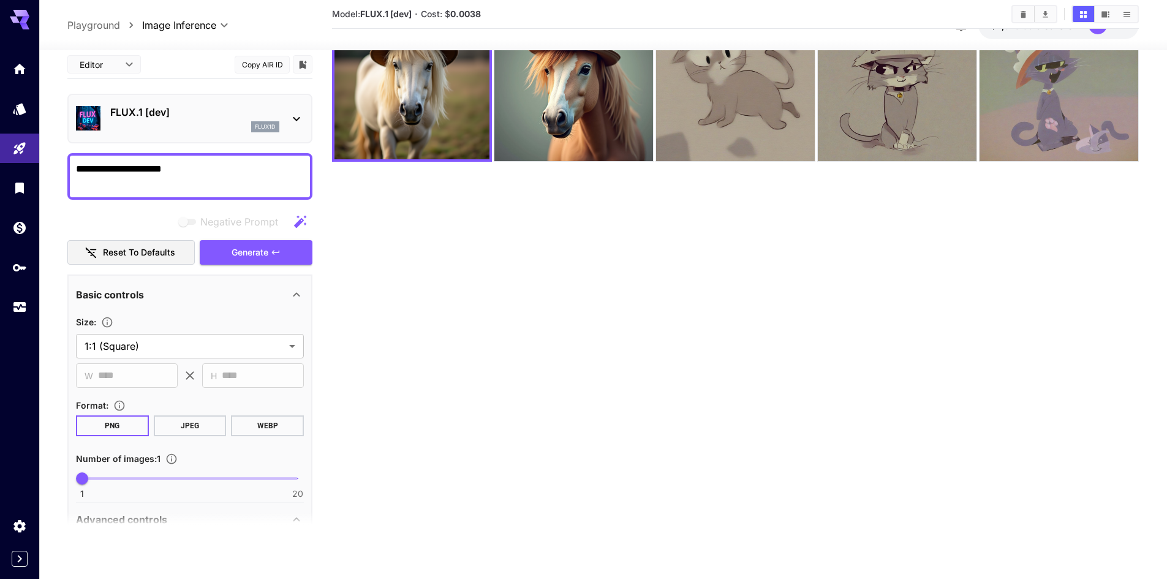
click at [167, 119] on div "FLUX.1 [dev] flux1d" at bounding box center [194, 119] width 169 height 28
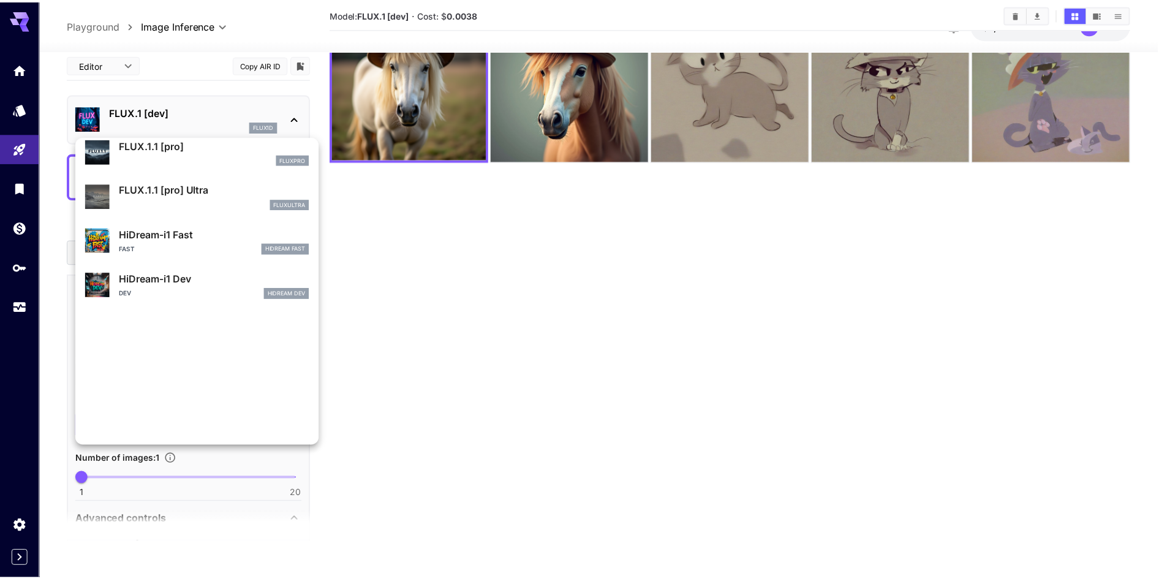
scroll to position [991, 0]
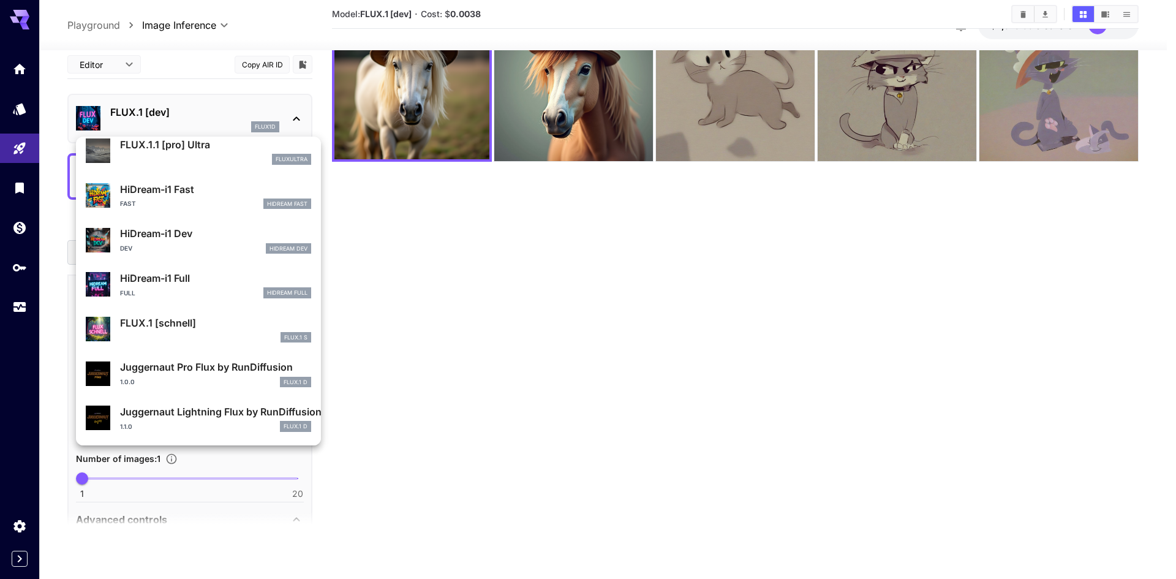
click at [478, 283] on div at bounding box center [588, 289] width 1176 height 579
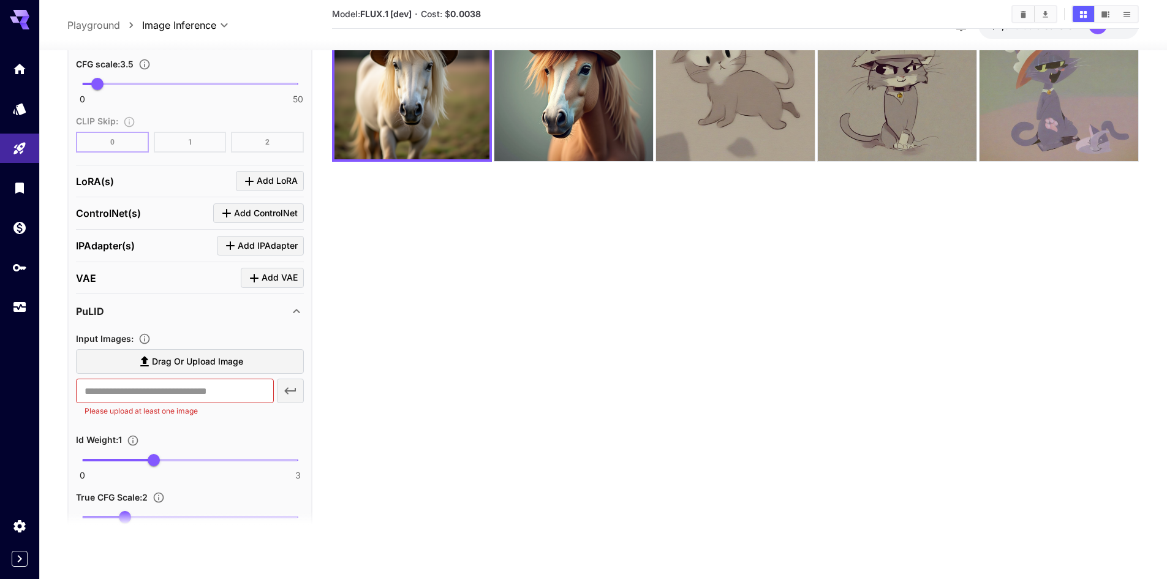
scroll to position [980, 0]
click at [247, 363] on label "Drag or upload image" at bounding box center [190, 360] width 228 height 25
click at [0, 0] on input "Drag or upload image" at bounding box center [0, 0] width 0 height 0
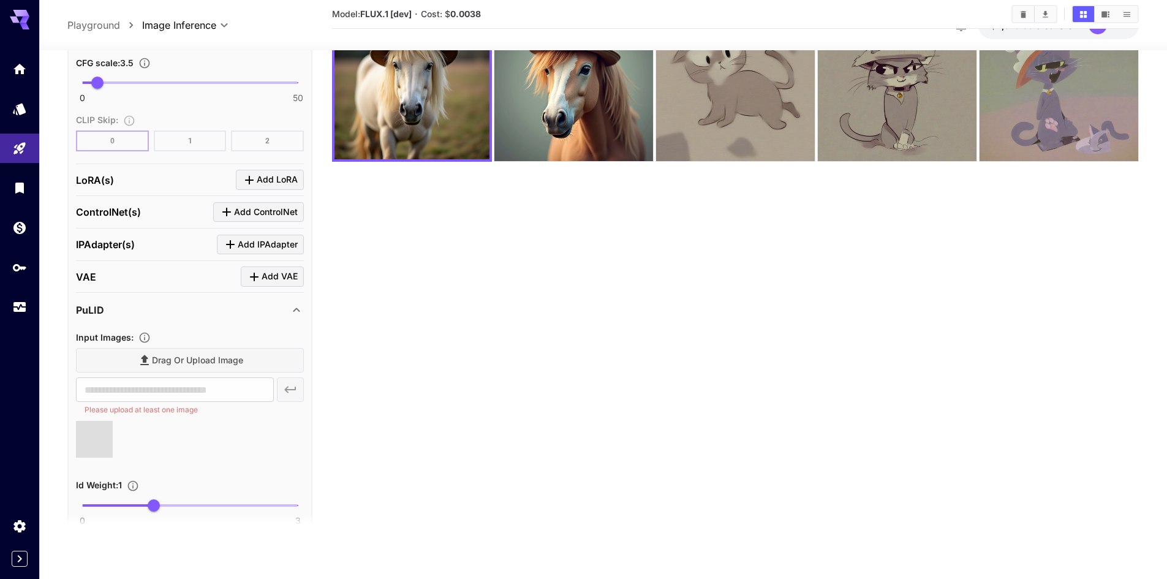
type input "**********"
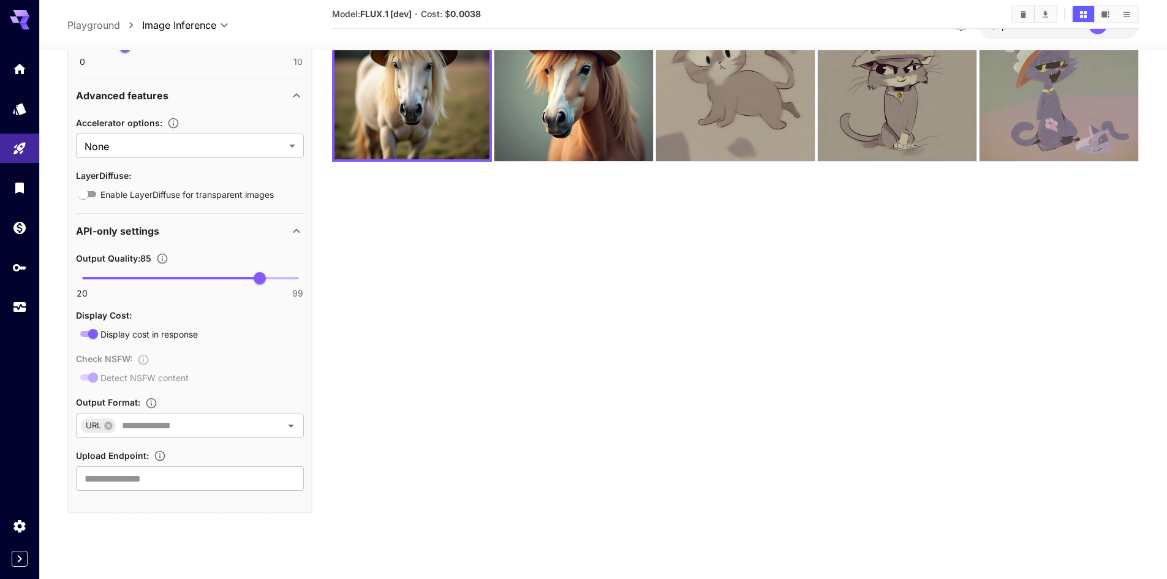
scroll to position [1484, 0]
click at [224, 476] on input "text" at bounding box center [190, 476] width 228 height 25
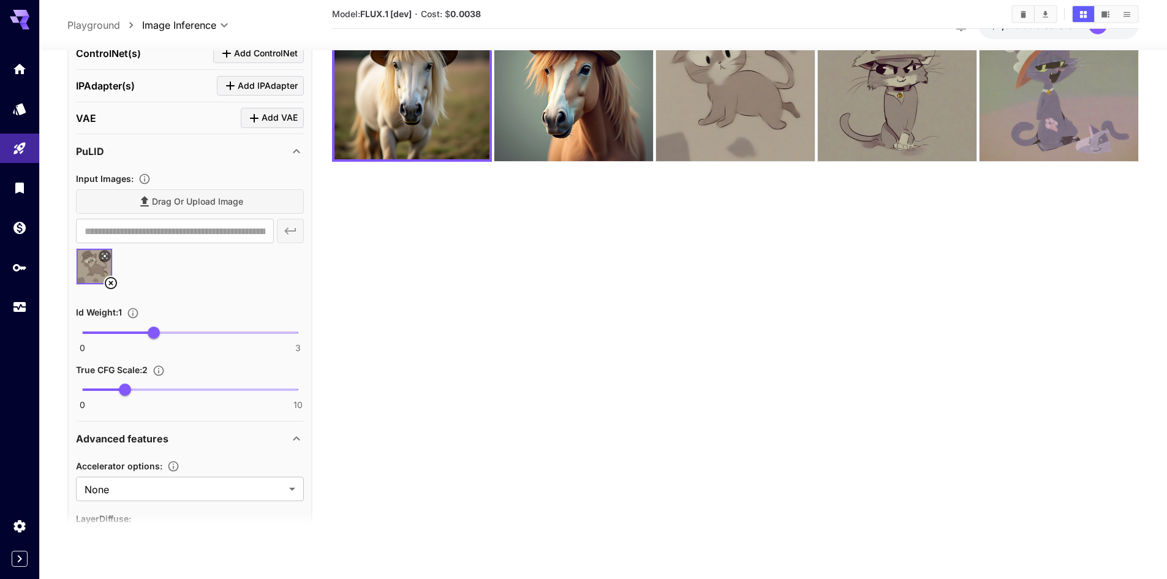
scroll to position [932, 0]
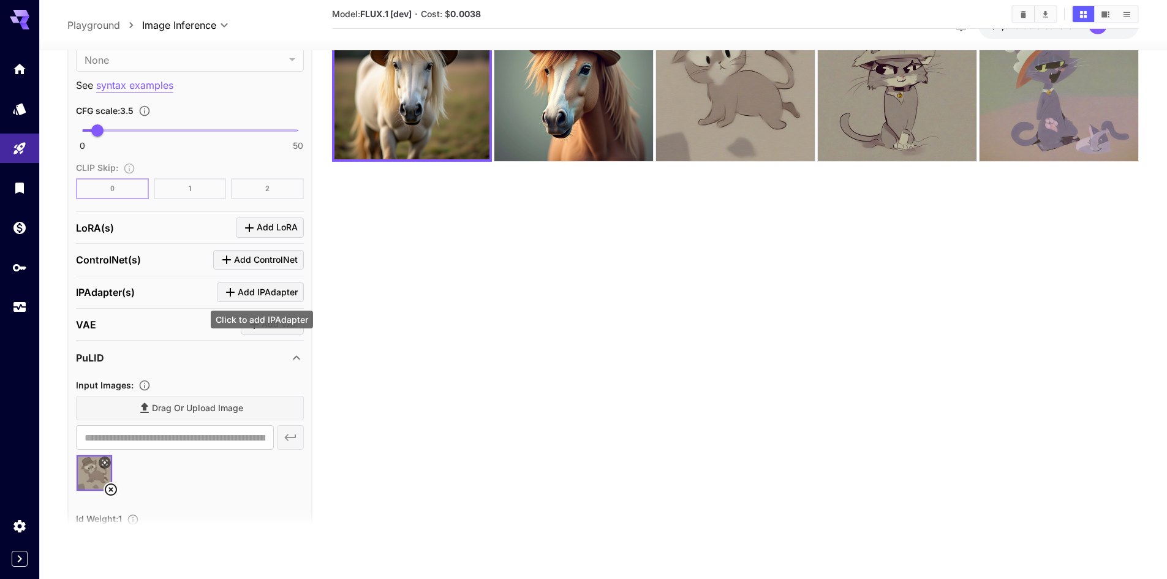
click at [264, 290] on span "Add IPAdapter" at bounding box center [268, 291] width 60 height 15
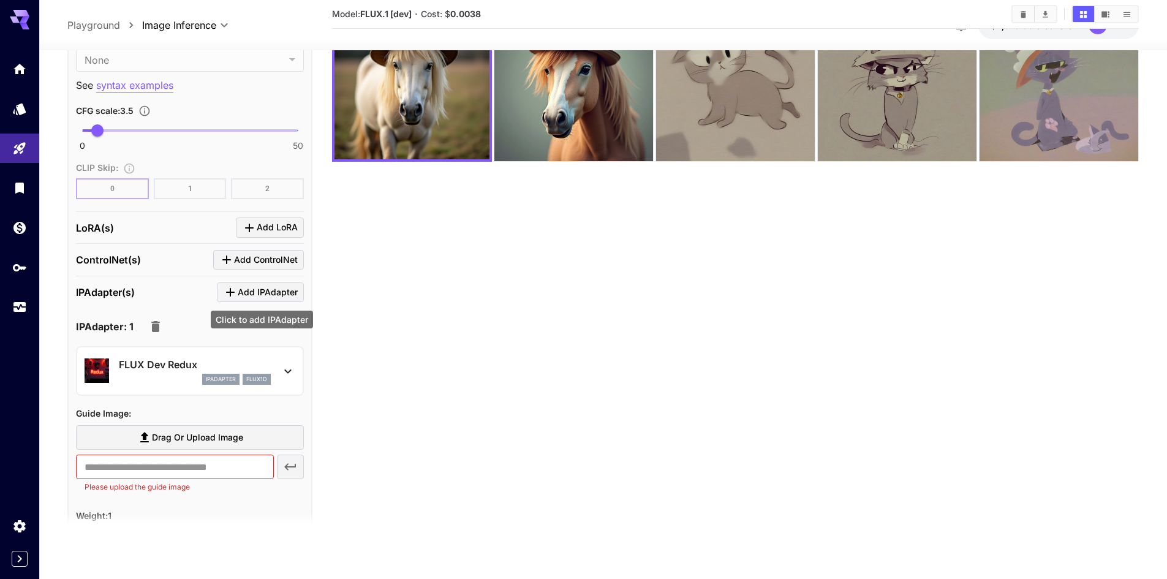
click at [264, 290] on span "Add IPAdapter" at bounding box center [268, 291] width 60 height 15
click at [295, 330] on icon at bounding box center [296, 326] width 15 height 15
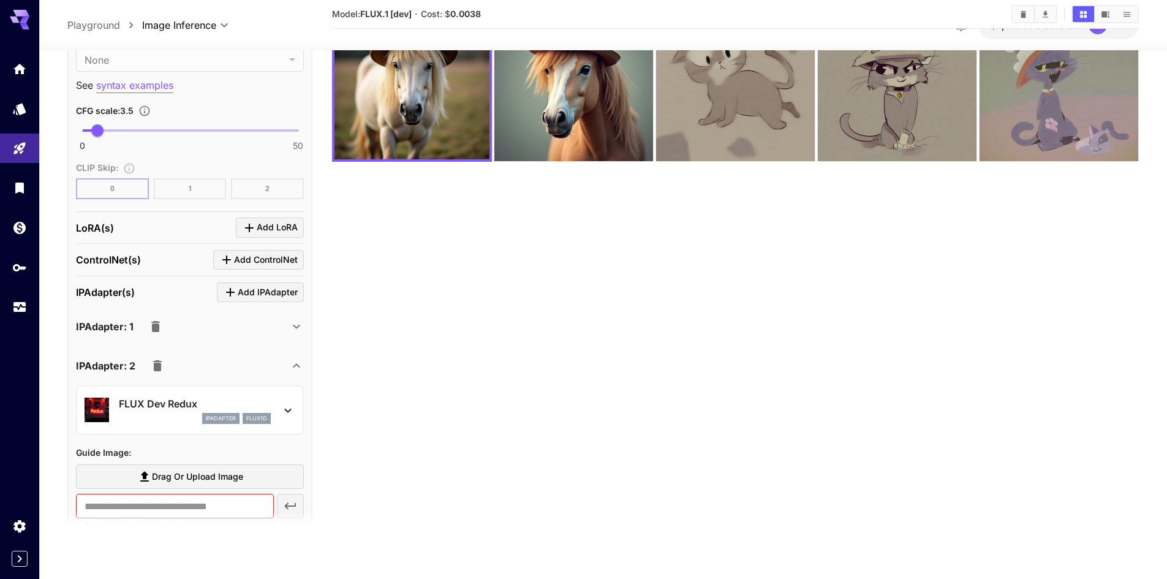
click at [160, 365] on icon "button" at bounding box center [157, 365] width 9 height 11
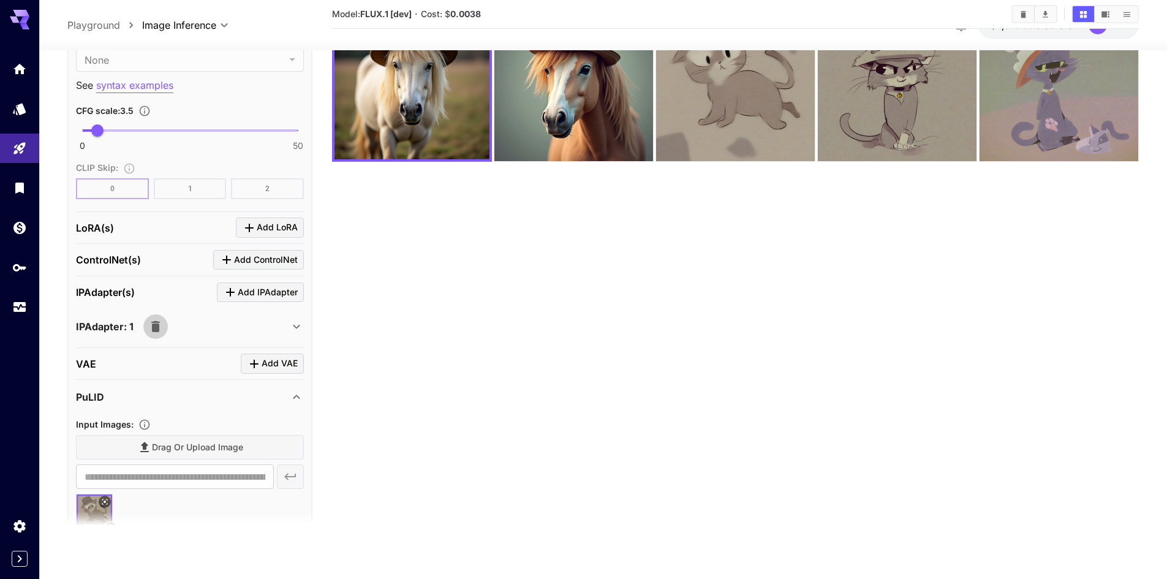
click at [156, 329] on icon "button" at bounding box center [155, 326] width 9 height 11
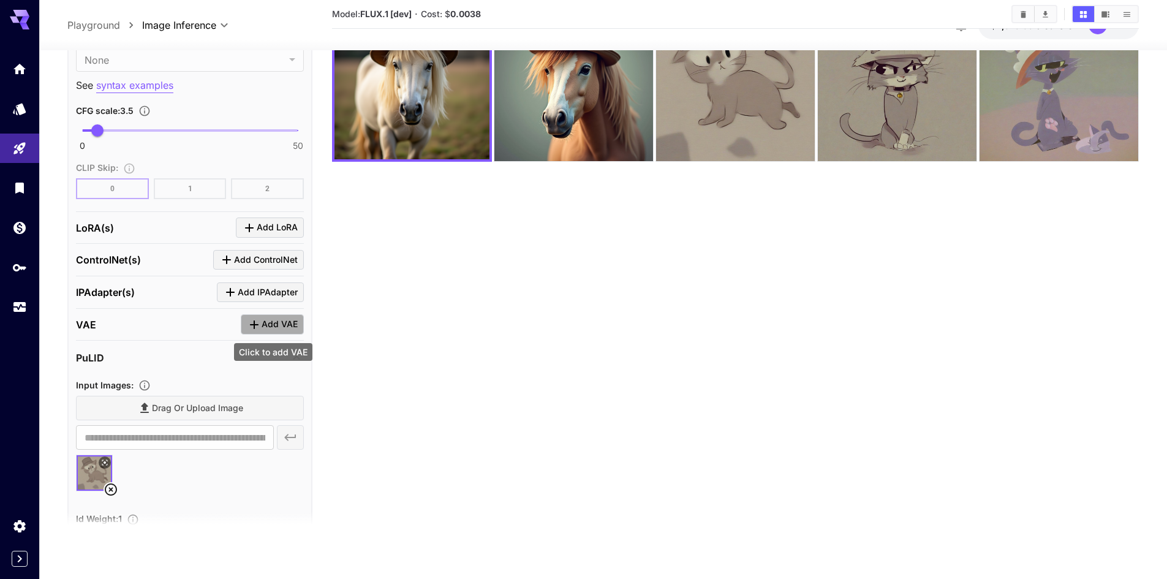
click at [285, 325] on span "Add VAE" at bounding box center [280, 324] width 36 height 15
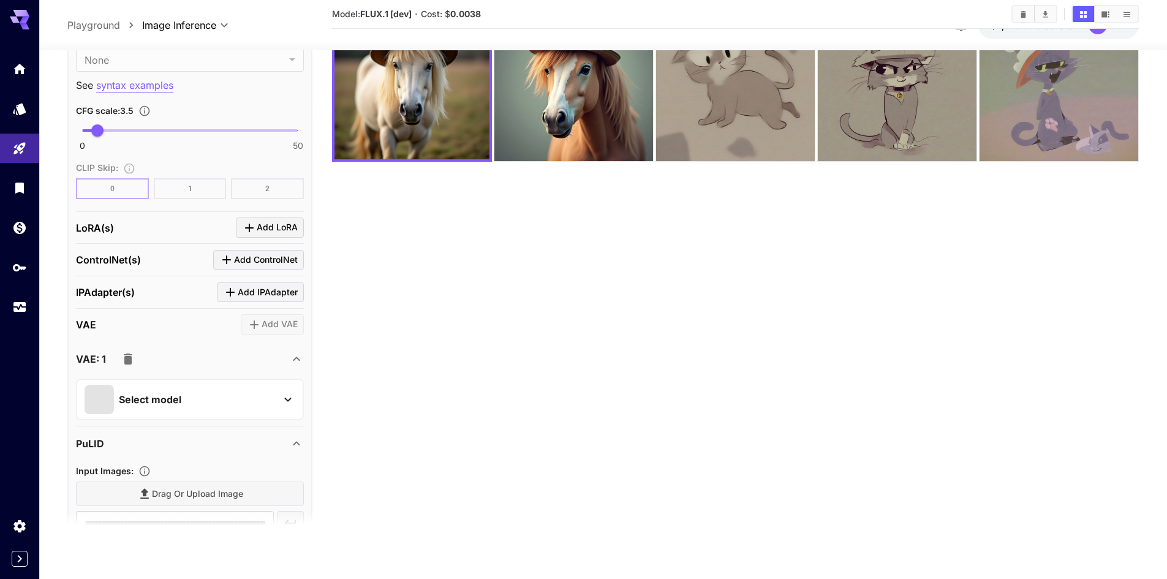
click at [200, 392] on div "Select model" at bounding box center [180, 399] width 191 height 29
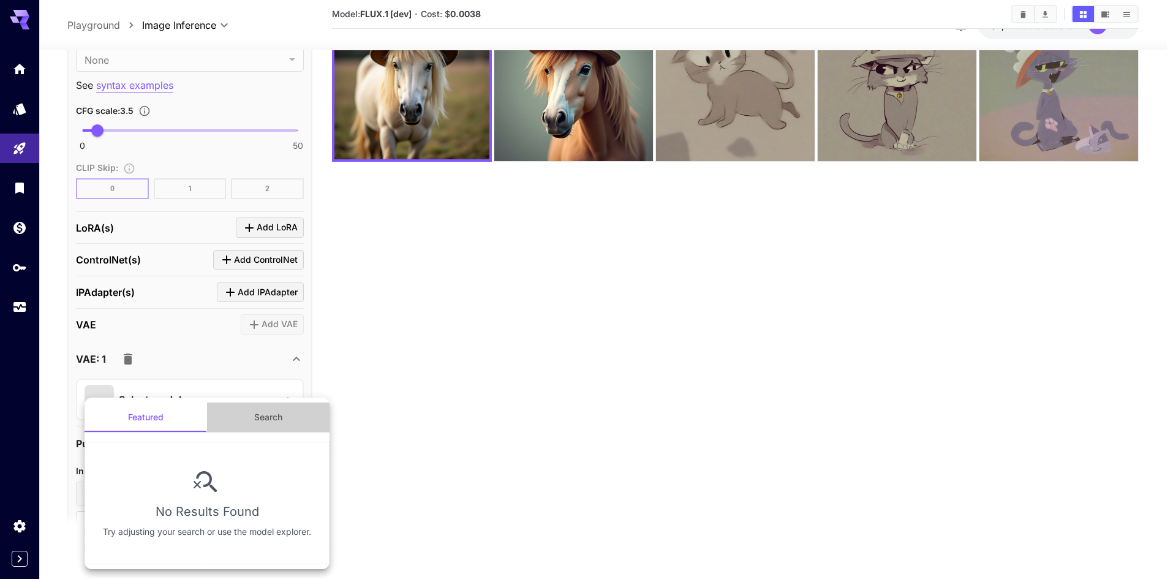
click at [249, 426] on button "Search" at bounding box center [268, 416] width 123 height 29
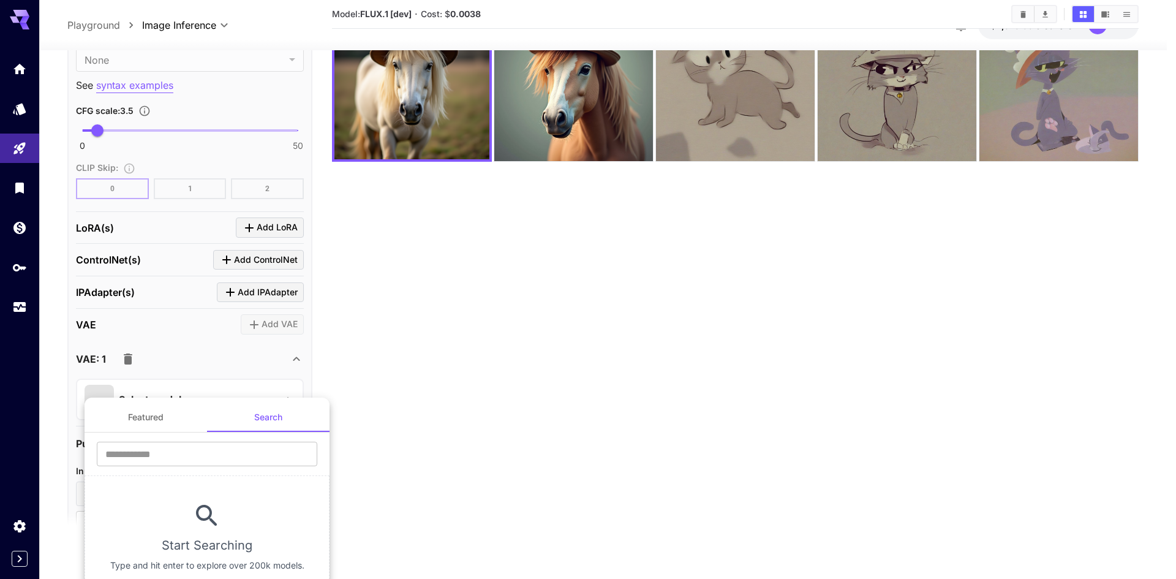
click at [129, 365] on div at bounding box center [588, 289] width 1176 height 579
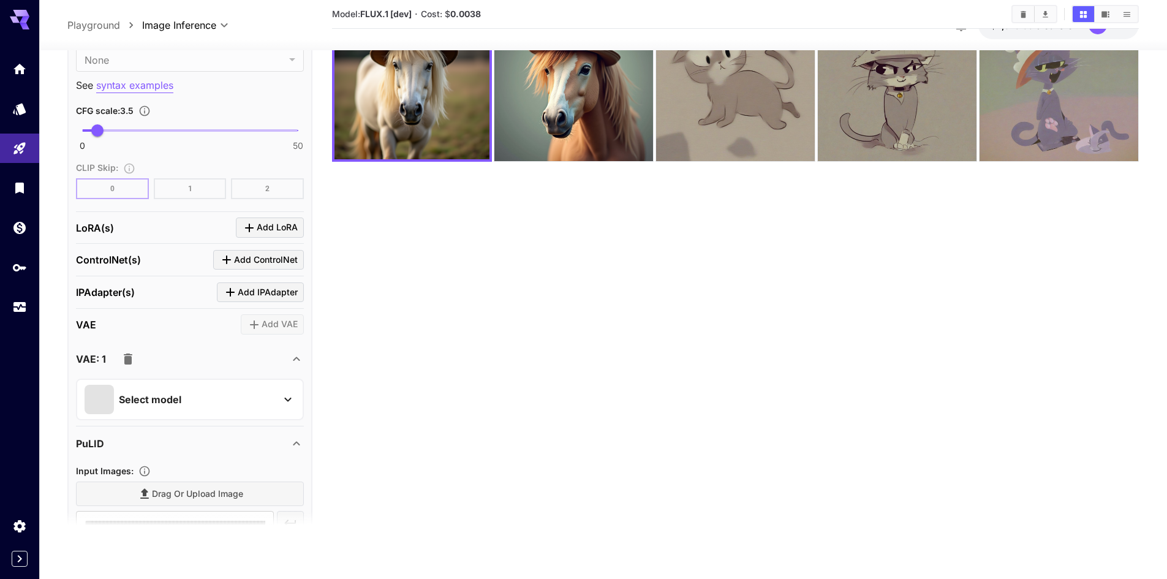
click at [127, 363] on icon "button" at bounding box center [128, 358] width 9 height 11
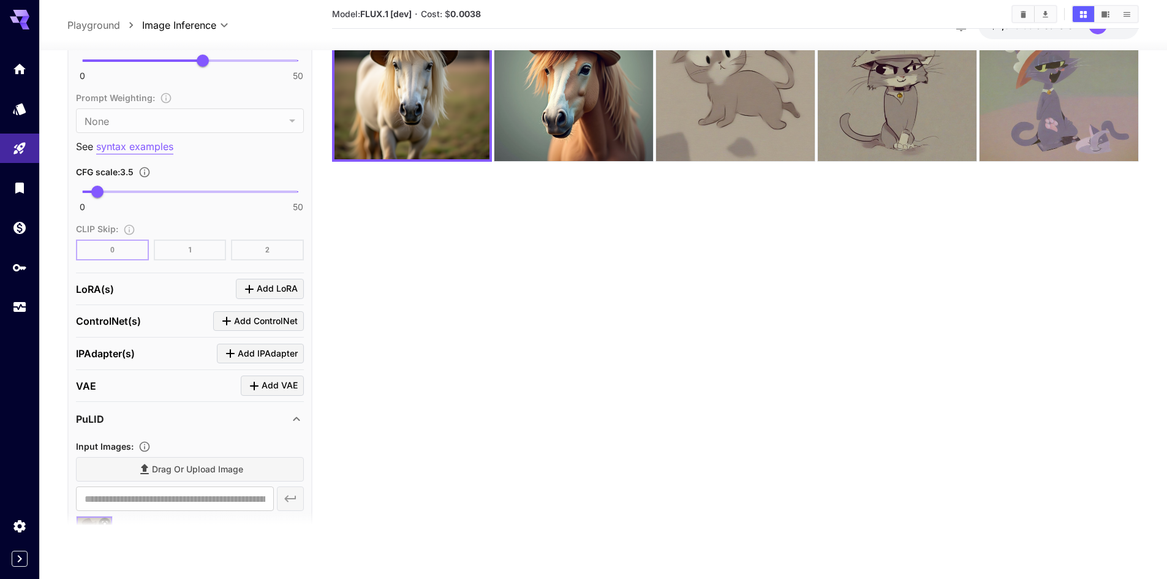
scroll to position [810, 0]
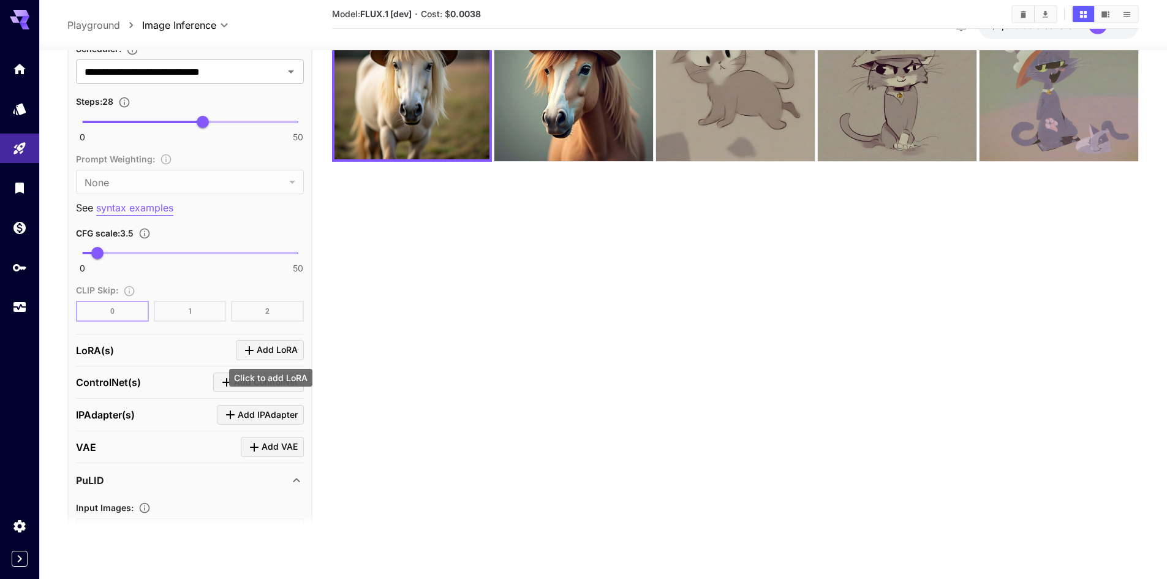
click at [252, 352] on icon "Click to add LoRA" at bounding box center [249, 349] width 15 height 15
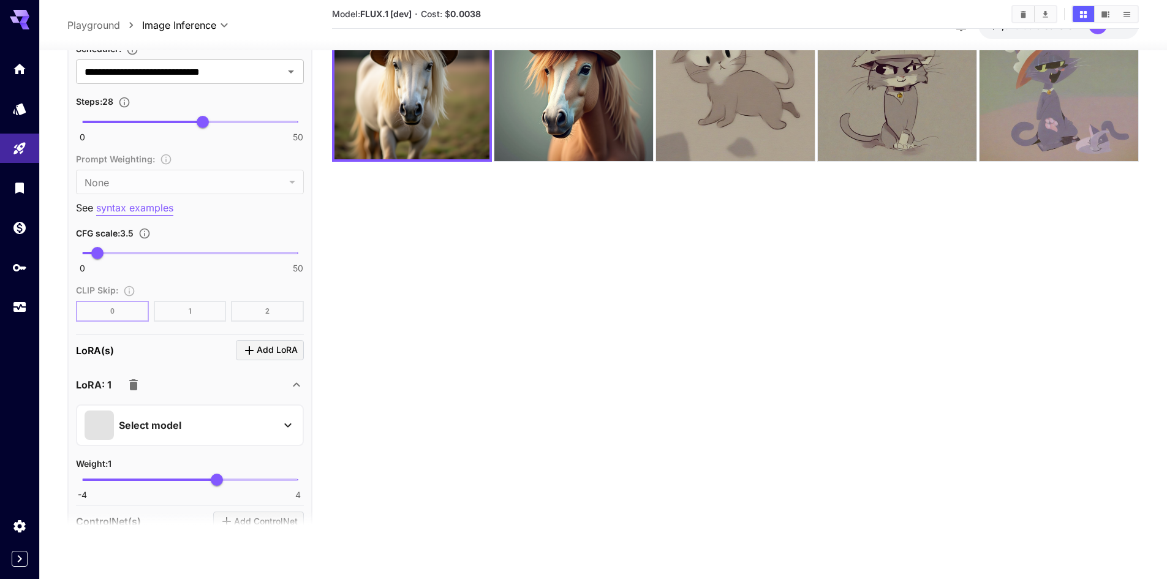
click at [176, 382] on div "LoRA: 1" at bounding box center [182, 384] width 213 height 25
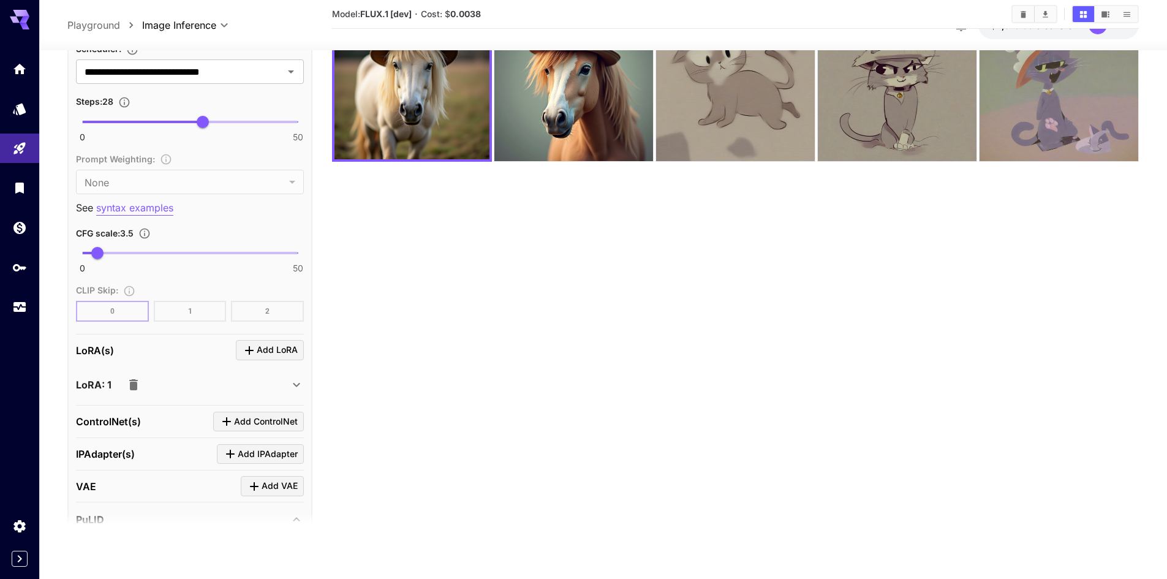
click at [240, 379] on div "LoRA: 1" at bounding box center [182, 384] width 213 height 25
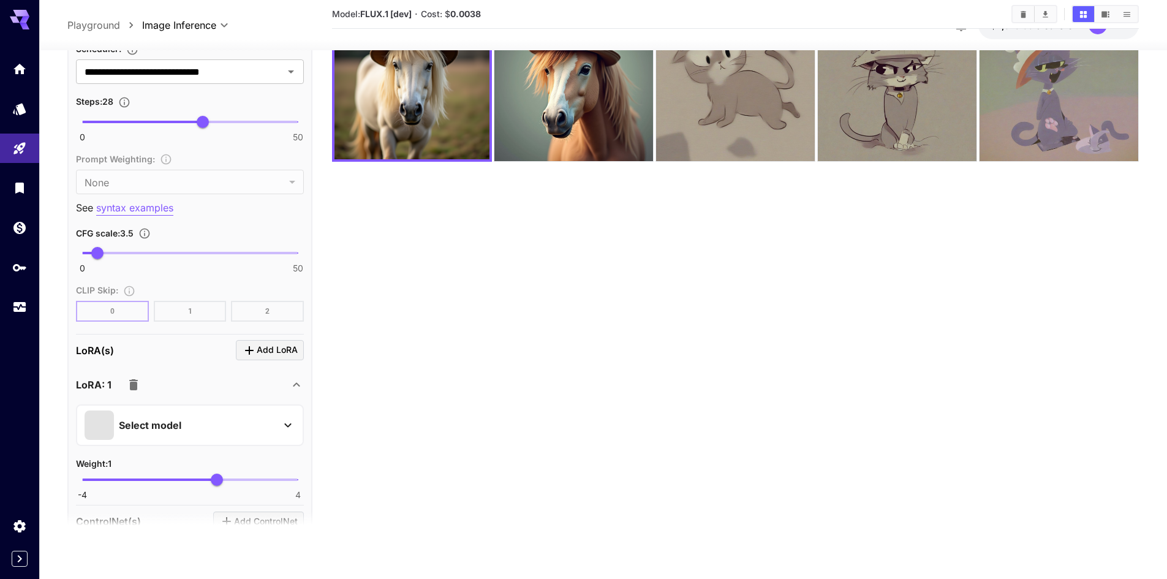
click at [188, 412] on div "Select model" at bounding box center [180, 424] width 191 height 29
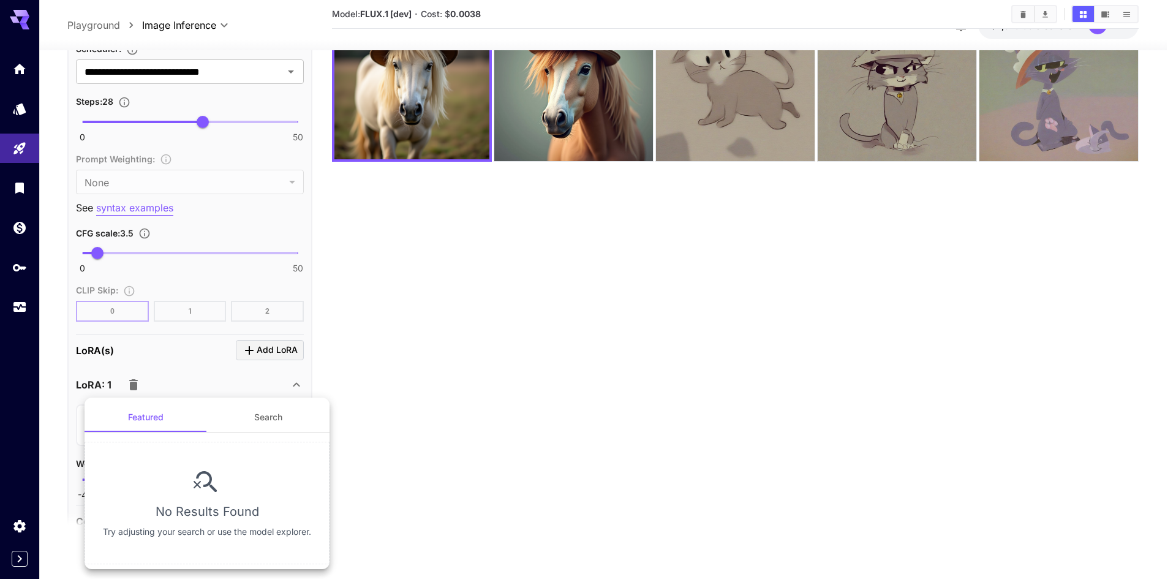
click at [249, 414] on button "Search" at bounding box center [268, 416] width 123 height 29
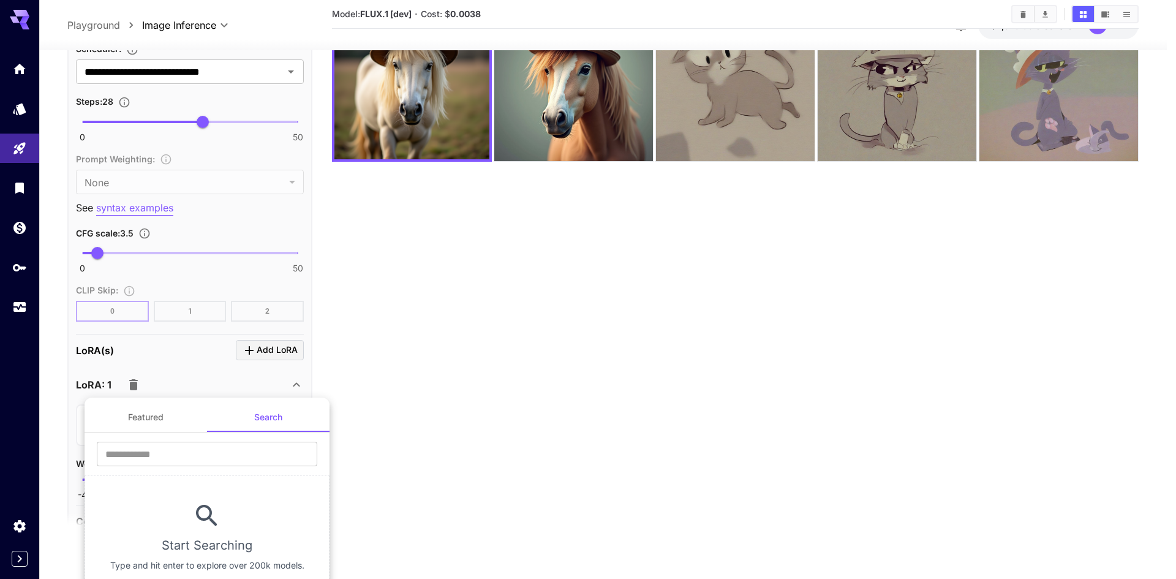
click at [194, 392] on div at bounding box center [588, 289] width 1176 height 579
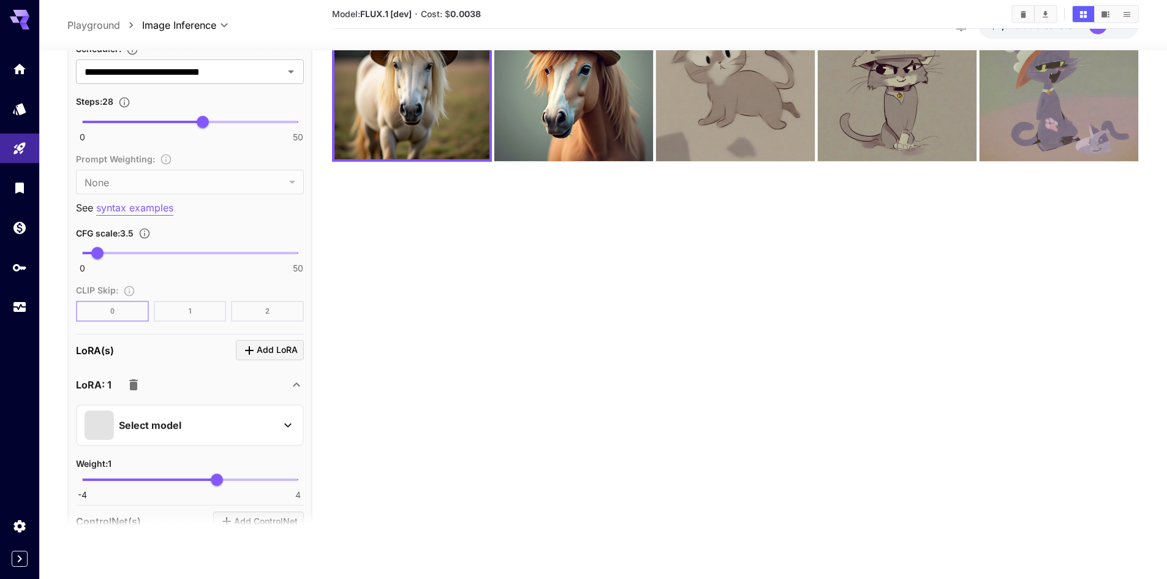
click at [135, 385] on icon "button" at bounding box center [133, 384] width 9 height 11
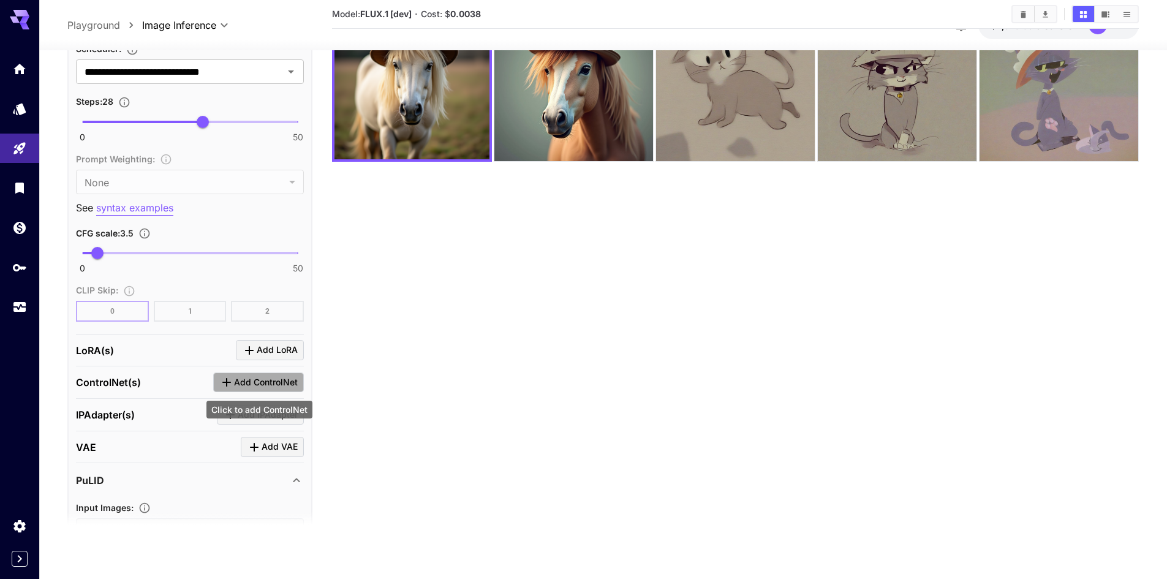
click at [240, 382] on span "Add ControlNet" at bounding box center [266, 382] width 64 height 15
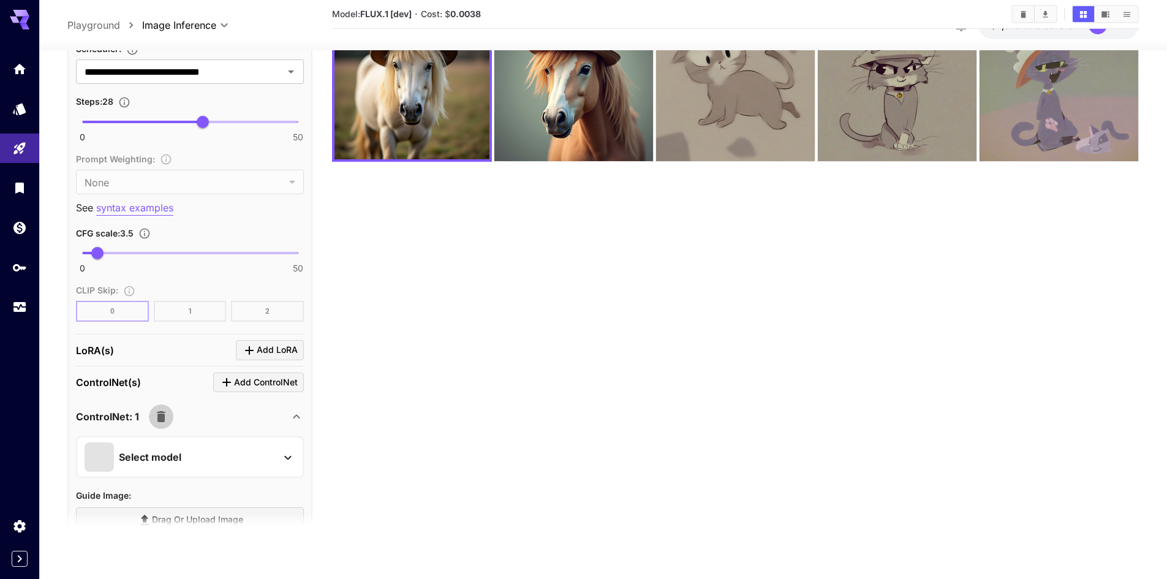
click at [167, 419] on icon "button" at bounding box center [161, 416] width 15 height 15
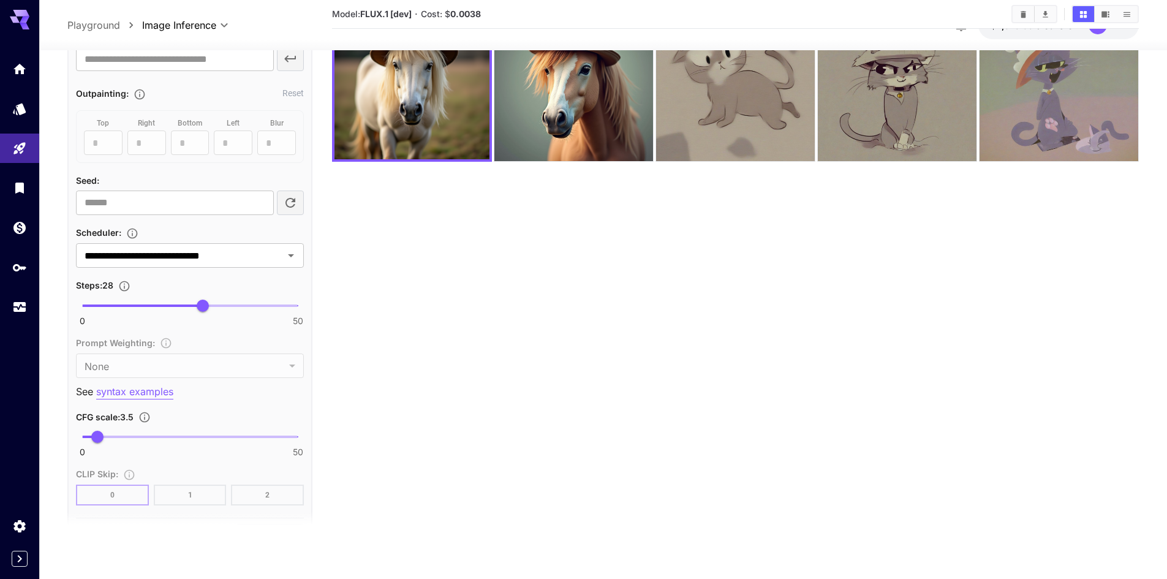
scroll to position [565, 0]
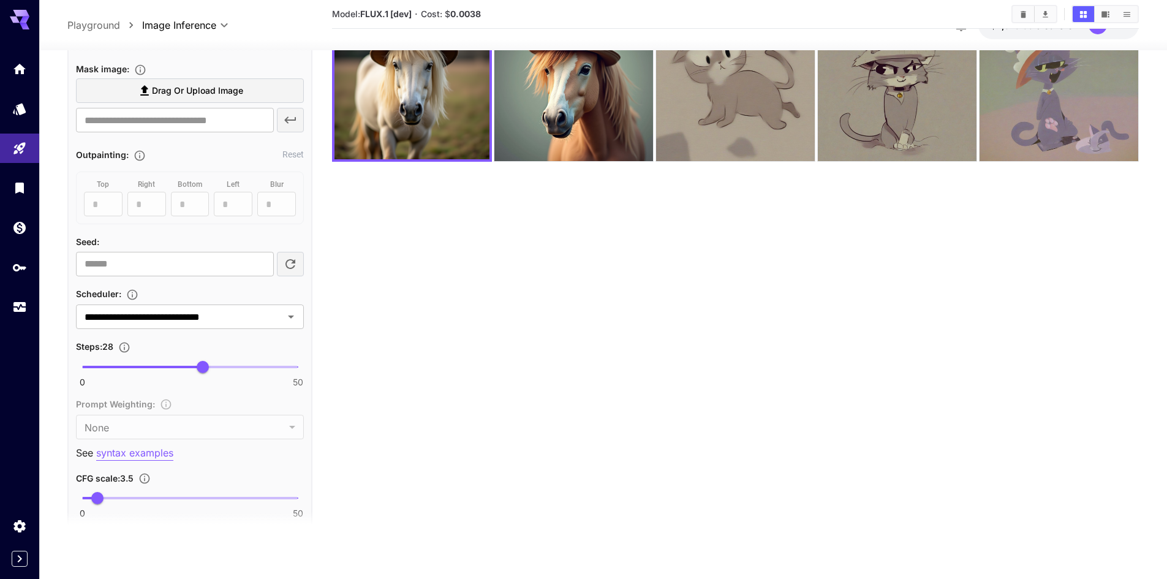
click at [152, 451] on p "syntax examples" at bounding box center [134, 452] width 77 height 15
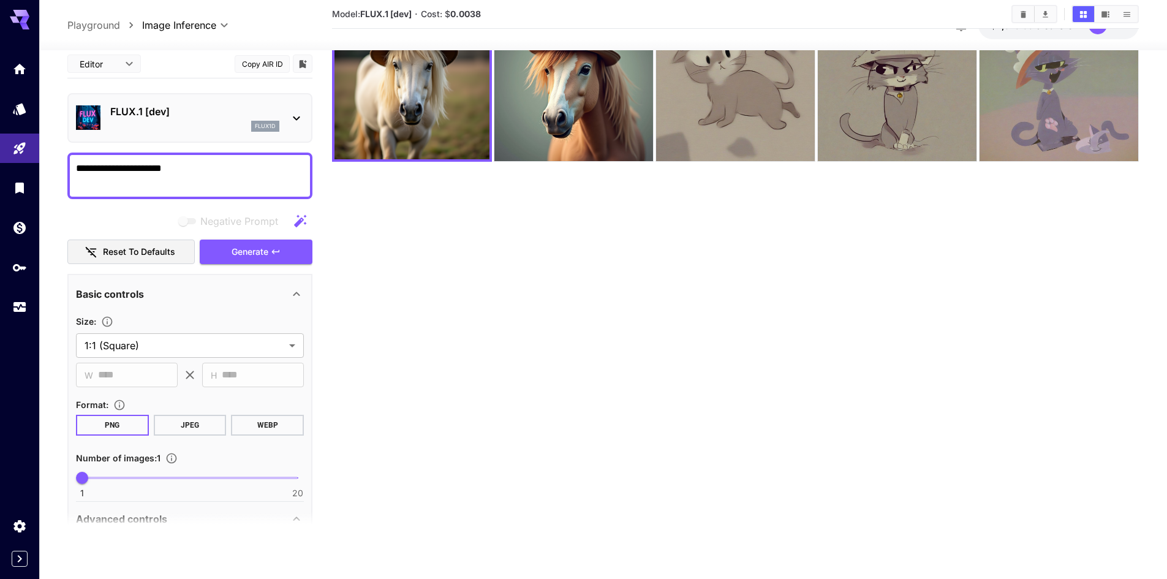
scroll to position [0, 0]
click at [141, 62] on div "Editor **** ​" at bounding box center [104, 64] width 74 height 18
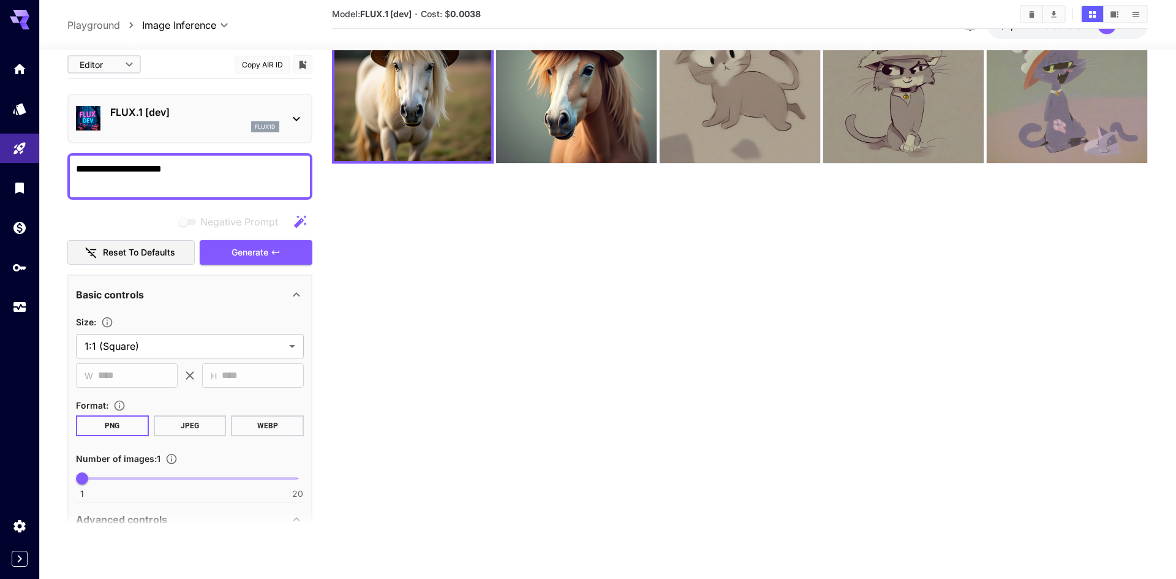
click at [132, 69] on body "**********" at bounding box center [588, 241] width 1176 height 676
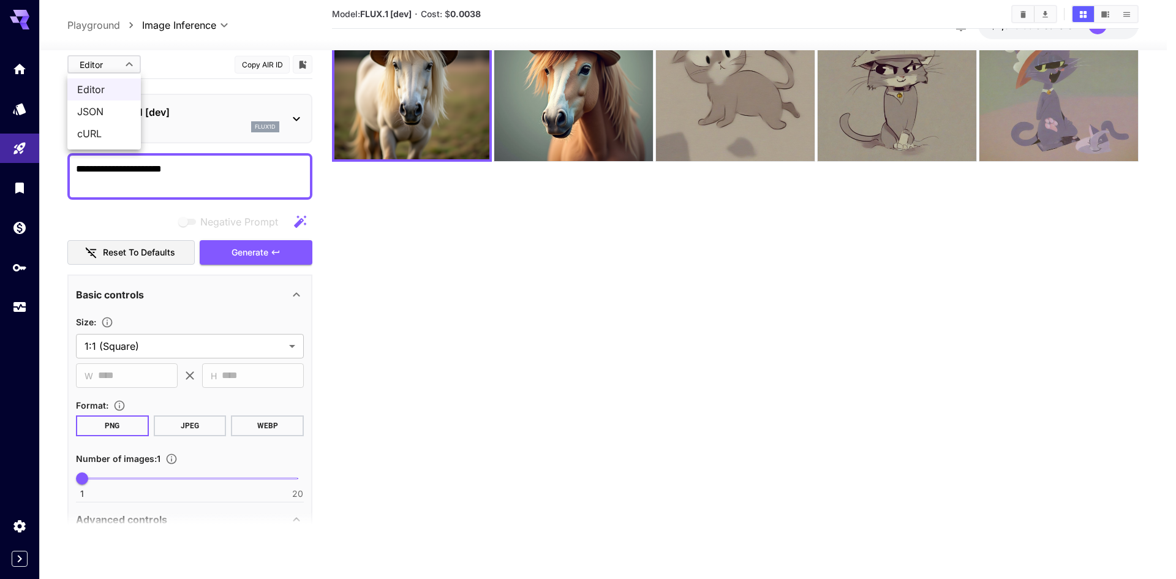
click at [132, 69] on div at bounding box center [588, 289] width 1176 height 579
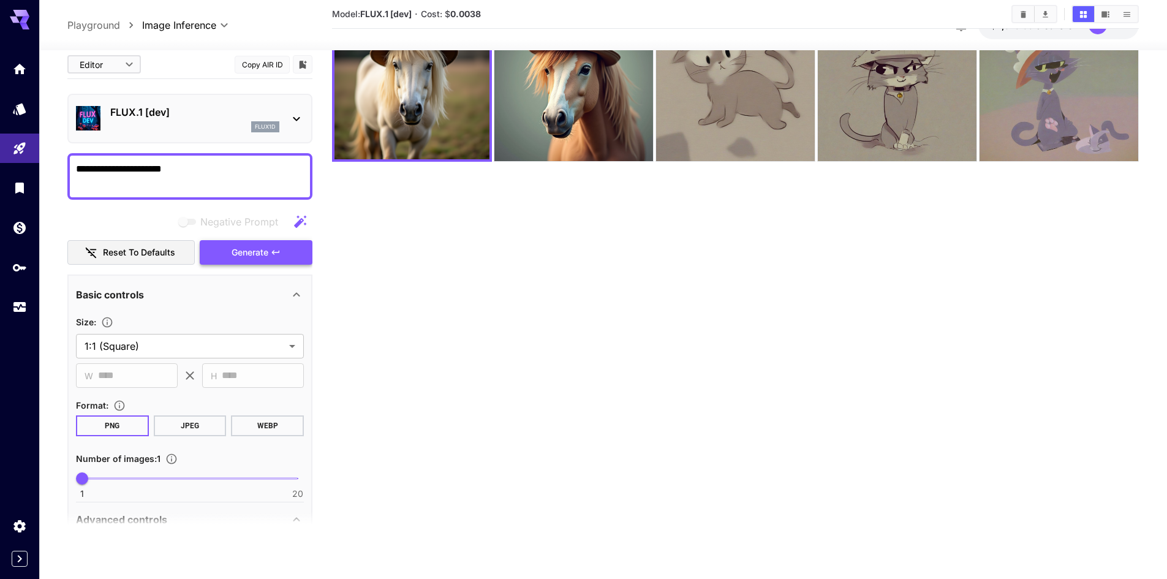
click at [281, 256] on button "Generate" at bounding box center [256, 252] width 113 height 25
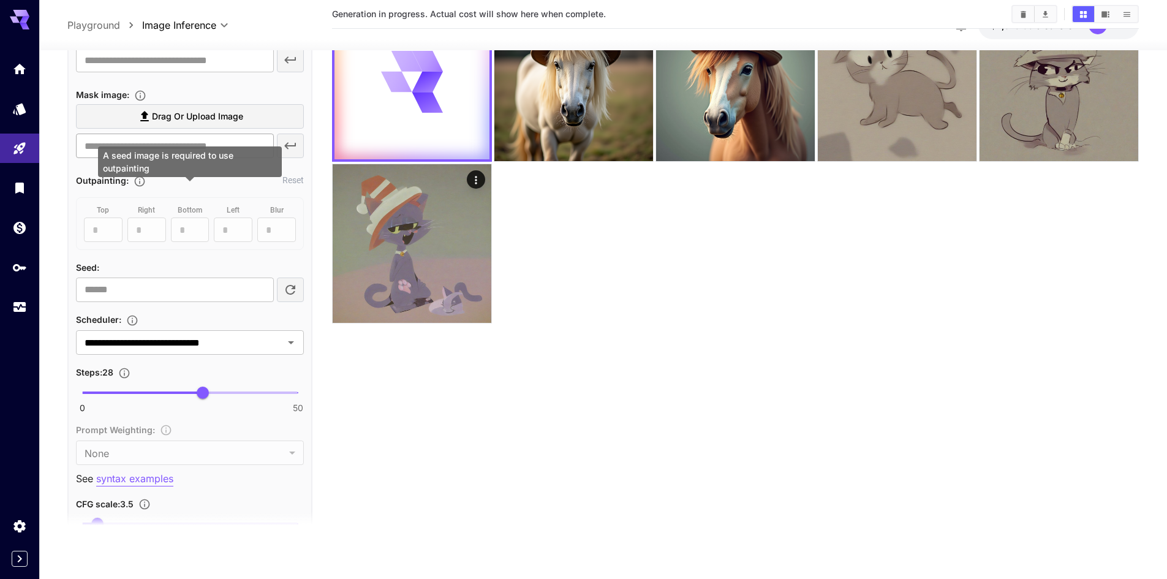
scroll to position [551, 0]
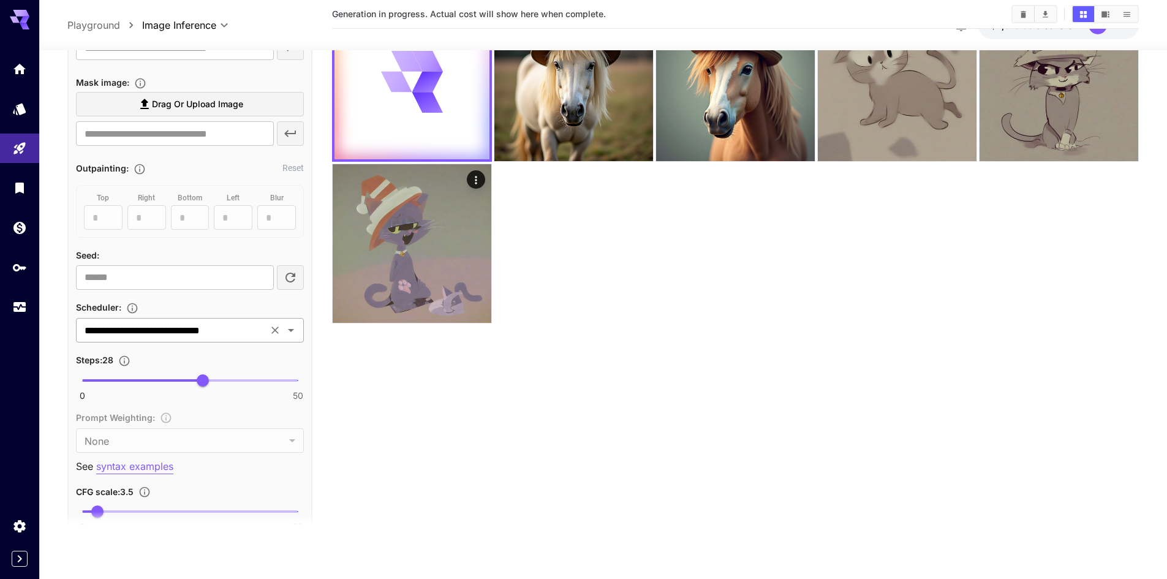
click at [251, 327] on input "**********" at bounding box center [172, 330] width 184 height 17
click at [401, 378] on section "Generation in progress. Actual cost will show here when complete." at bounding box center [735, 252] width 807 height 579
click at [228, 327] on input "**********" at bounding box center [172, 330] width 184 height 17
click at [458, 415] on section "Generation in progress. Actual cost will show here when complete." at bounding box center [735, 252] width 807 height 579
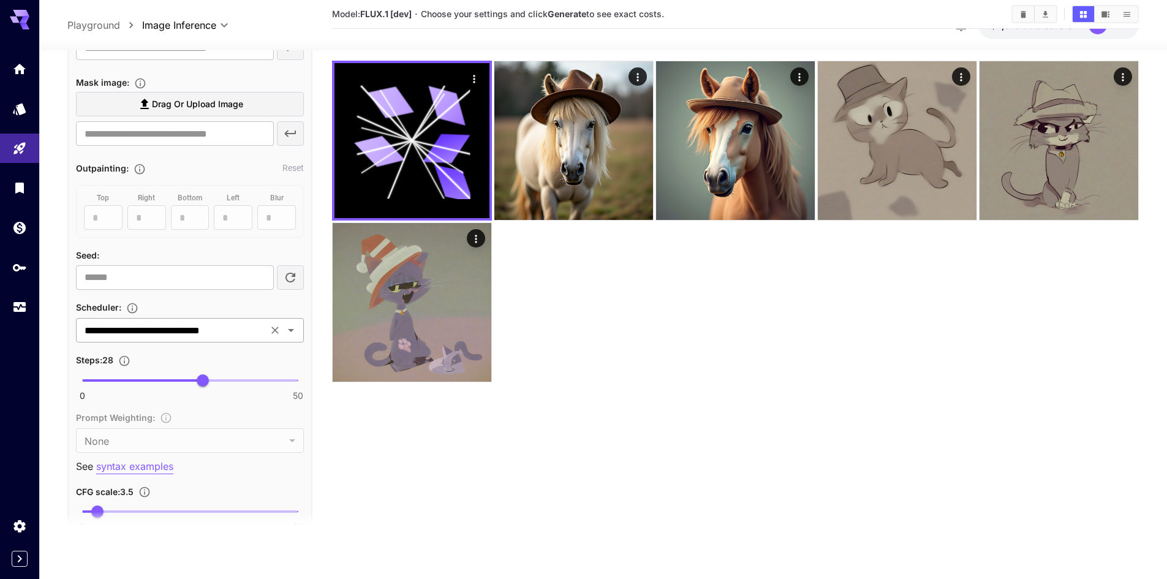
click at [230, 335] on input "**********" at bounding box center [172, 330] width 184 height 17
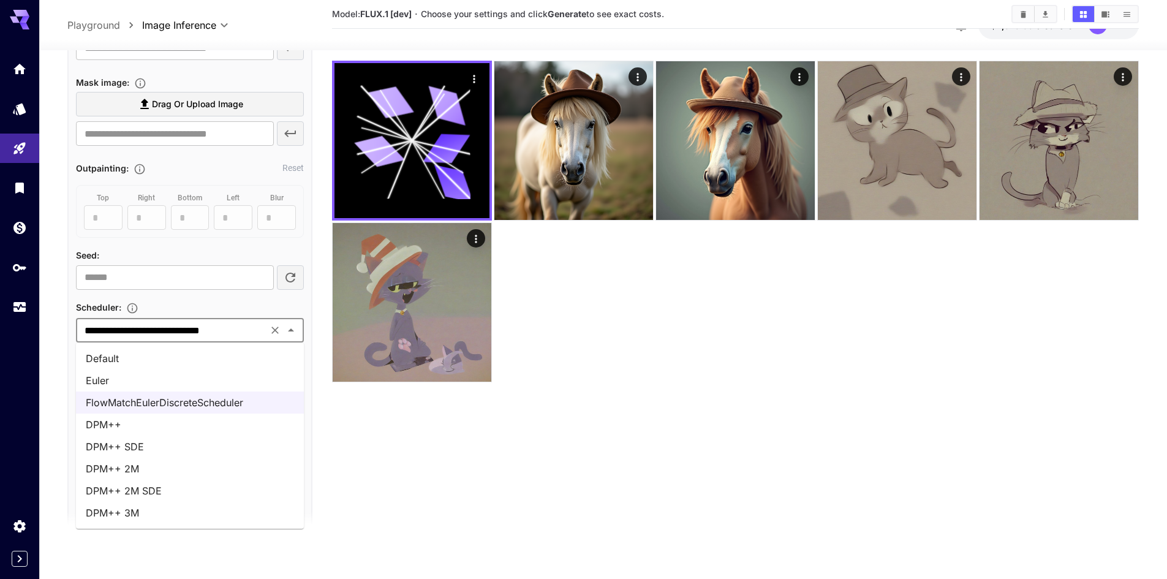
click at [151, 446] on li "DPM++ SDE" at bounding box center [190, 447] width 228 height 22
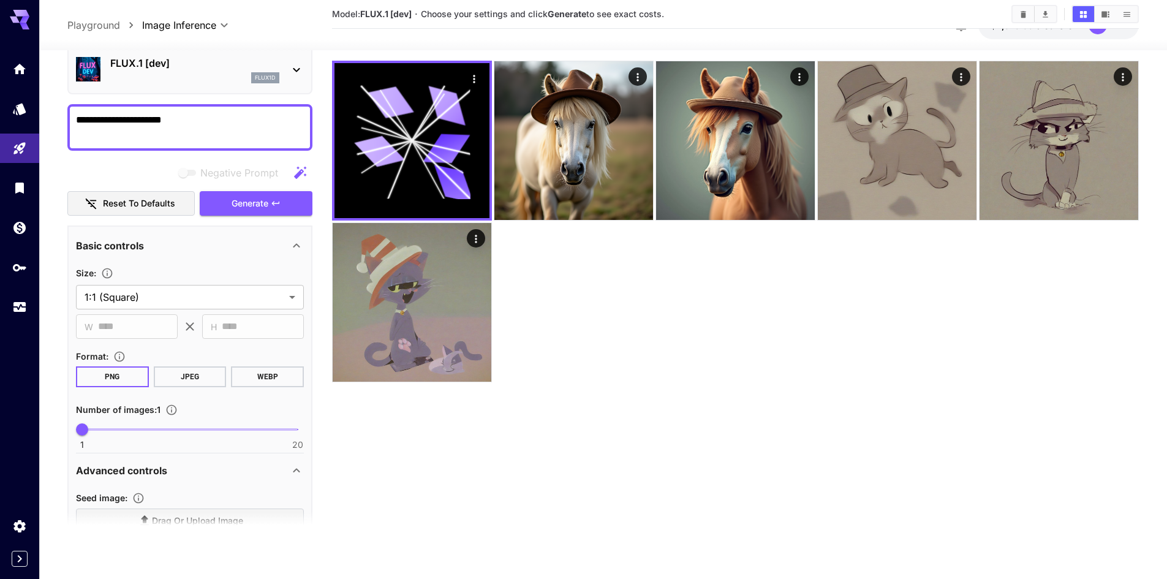
scroll to position [0, 0]
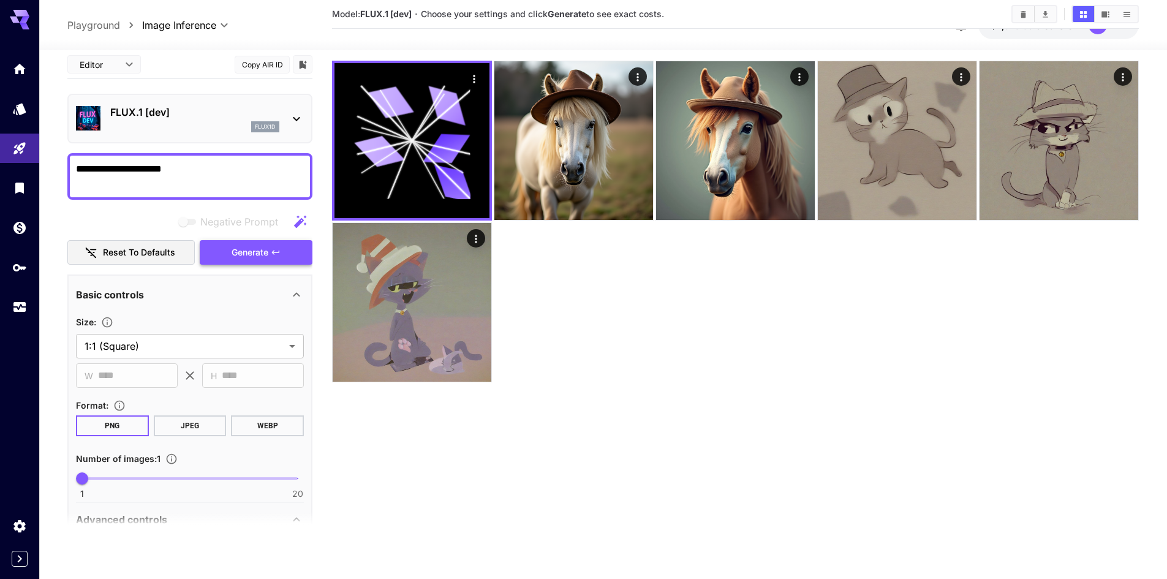
click at [265, 253] on span "Generate" at bounding box center [250, 251] width 37 height 15
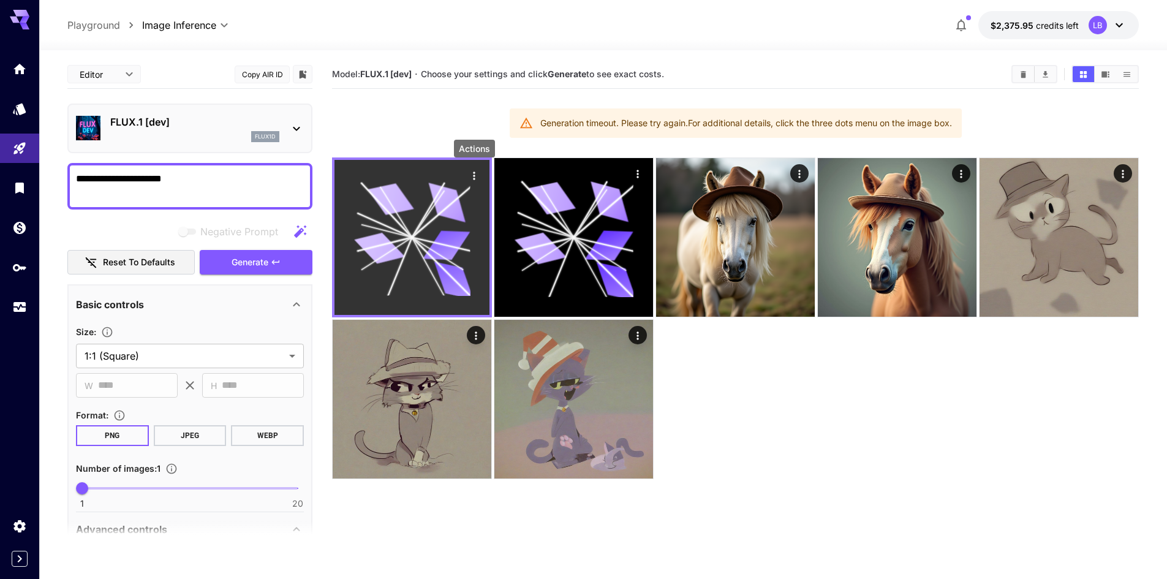
click at [474, 175] on icon "Actions" at bounding box center [474, 176] width 2 height 8
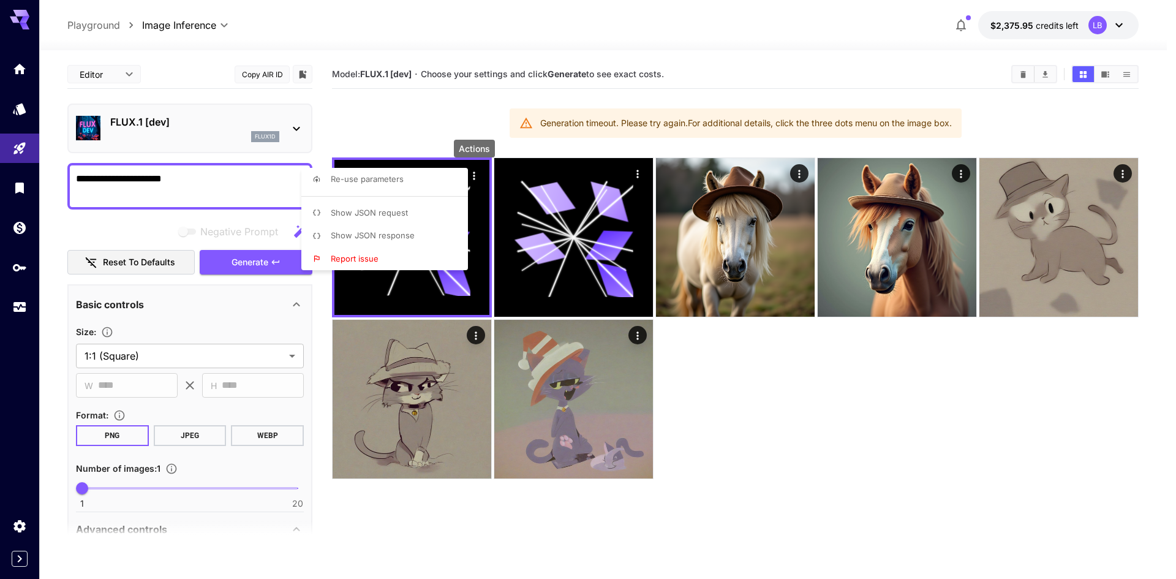
click at [741, 369] on div at bounding box center [588, 289] width 1176 height 579
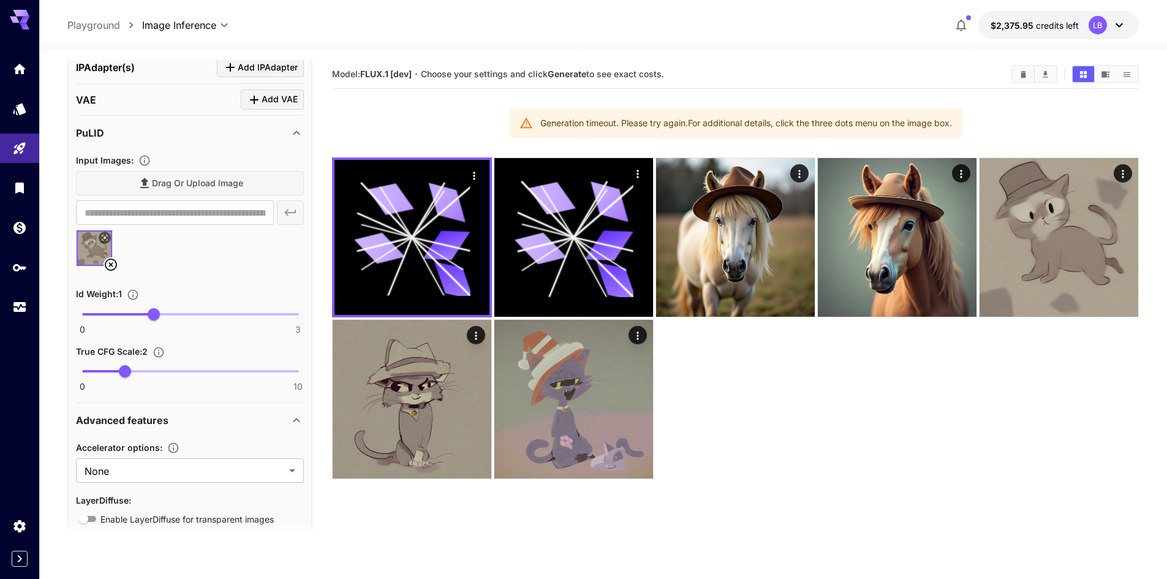
scroll to position [1177, 0]
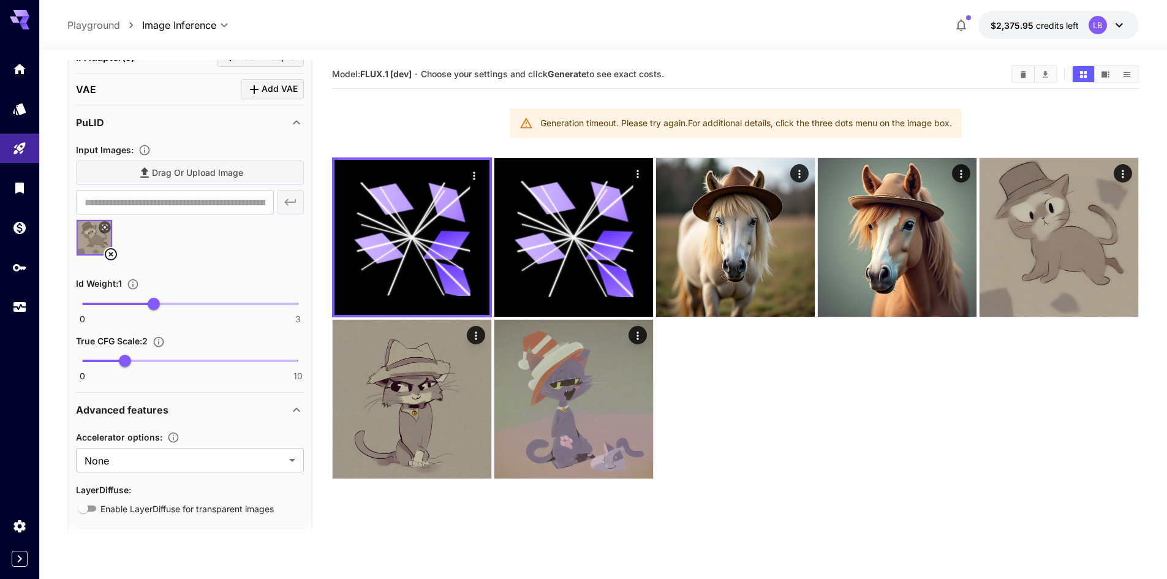
click at [109, 251] on icon at bounding box center [111, 254] width 15 height 15
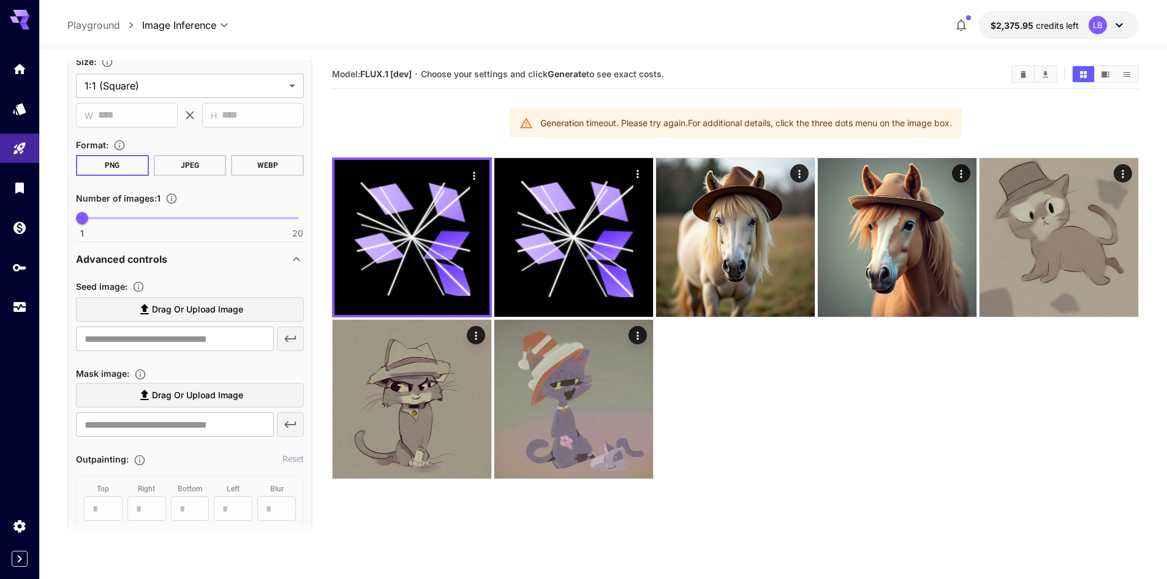
scroll to position [75, 0]
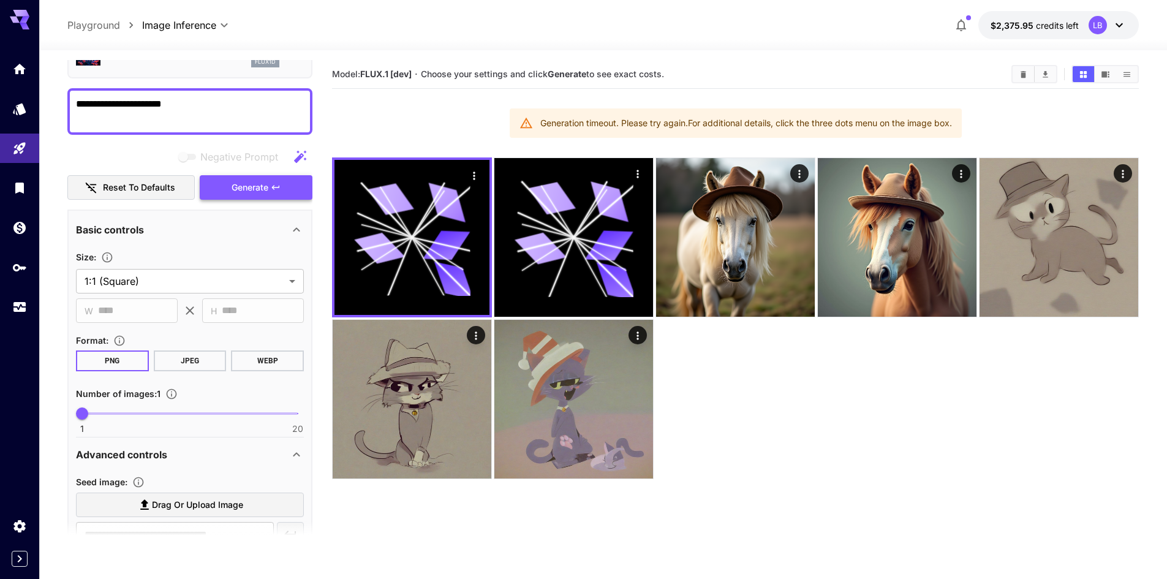
click at [268, 184] on span "Generate" at bounding box center [250, 187] width 37 height 15
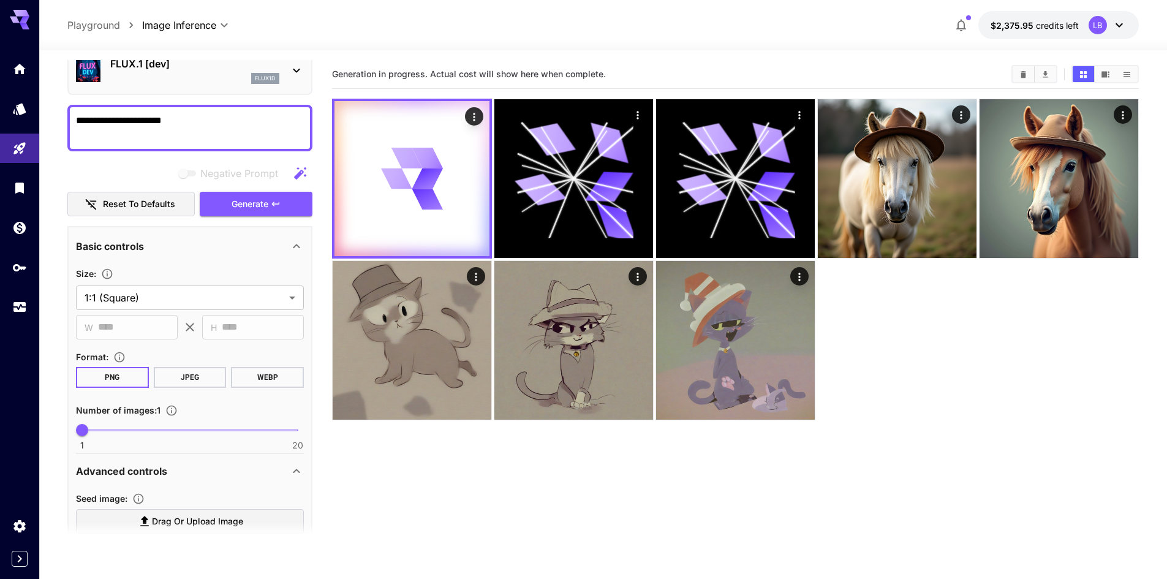
scroll to position [0, 0]
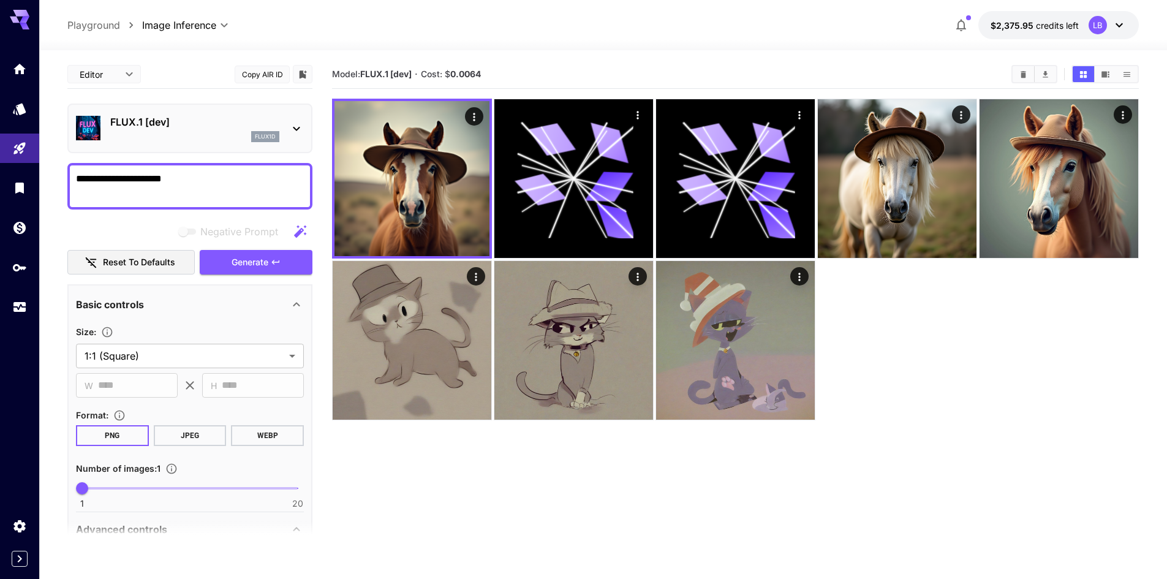
click at [114, 179] on textarea "**********" at bounding box center [190, 186] width 228 height 29
click at [116, 180] on textarea "**********" at bounding box center [190, 186] width 228 height 29
click at [198, 176] on textarea "**********" at bounding box center [190, 186] width 228 height 29
type textarea "**********"
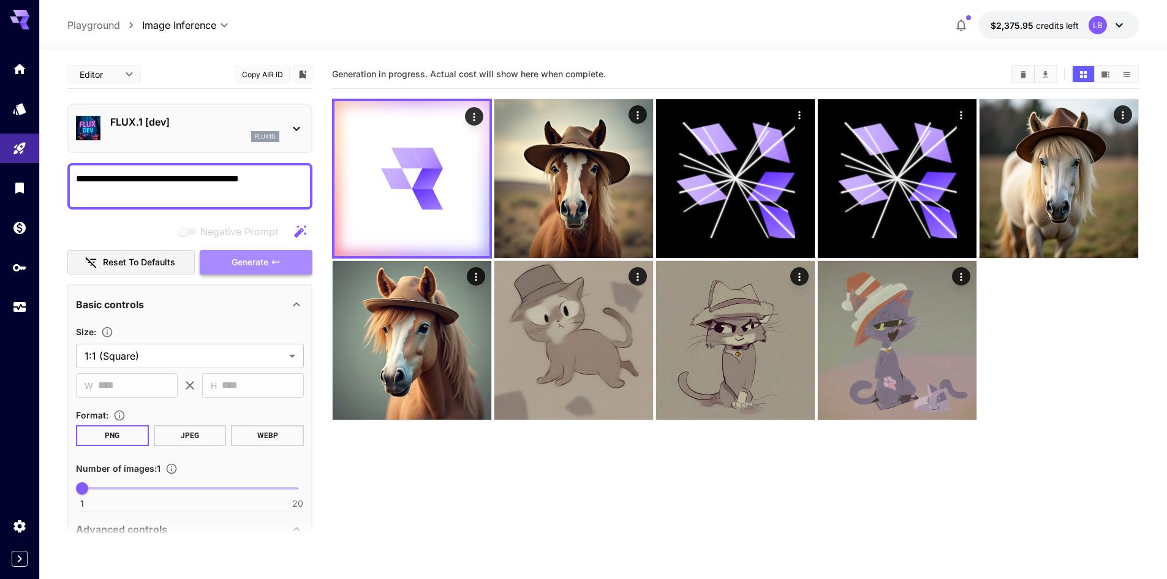
click at [233, 262] on span "Generate" at bounding box center [250, 262] width 37 height 15
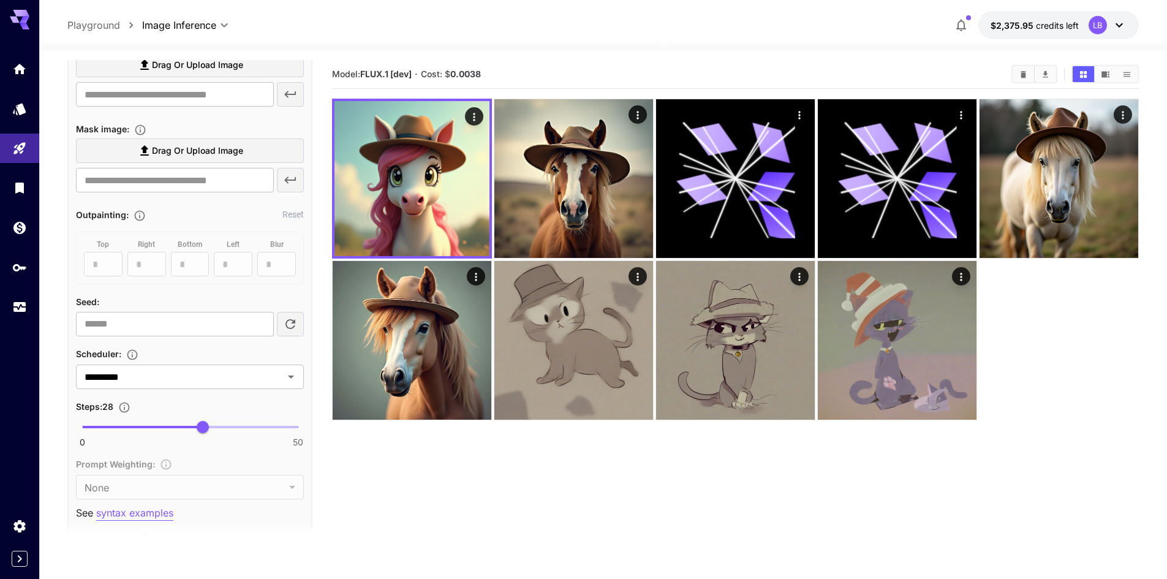
scroll to position [490, 0]
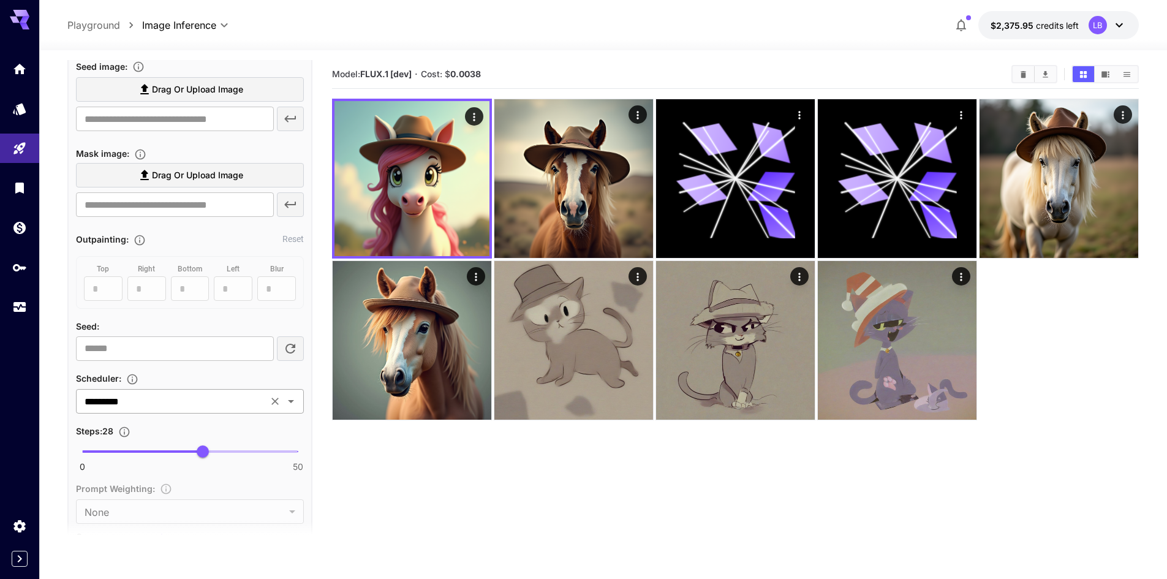
click at [206, 398] on input "*********" at bounding box center [172, 401] width 184 height 17
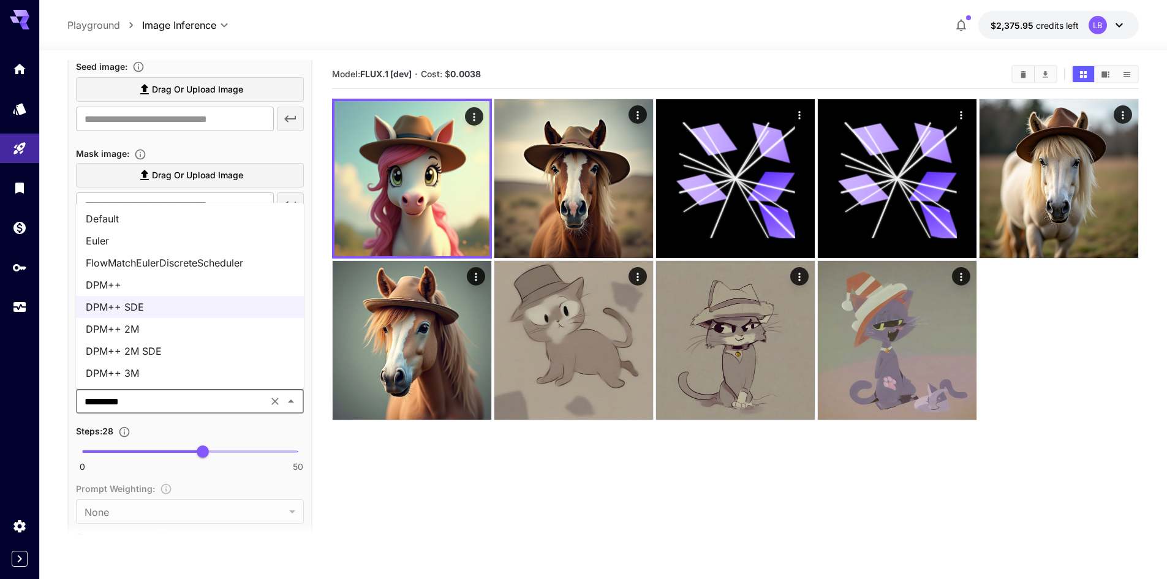
click at [130, 224] on li "Default" at bounding box center [190, 219] width 228 height 22
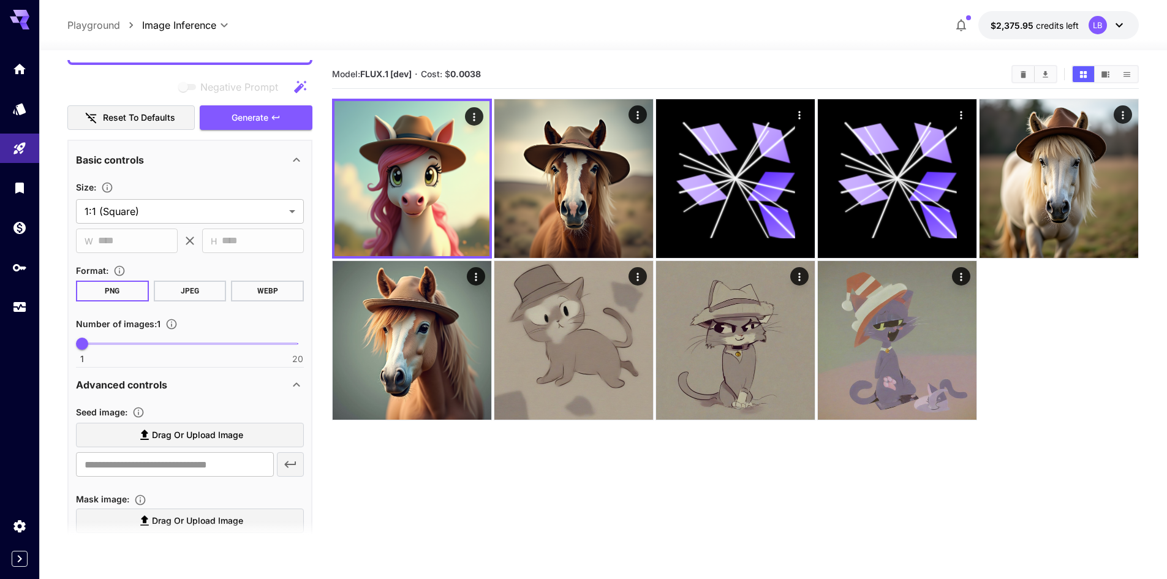
scroll to position [0, 0]
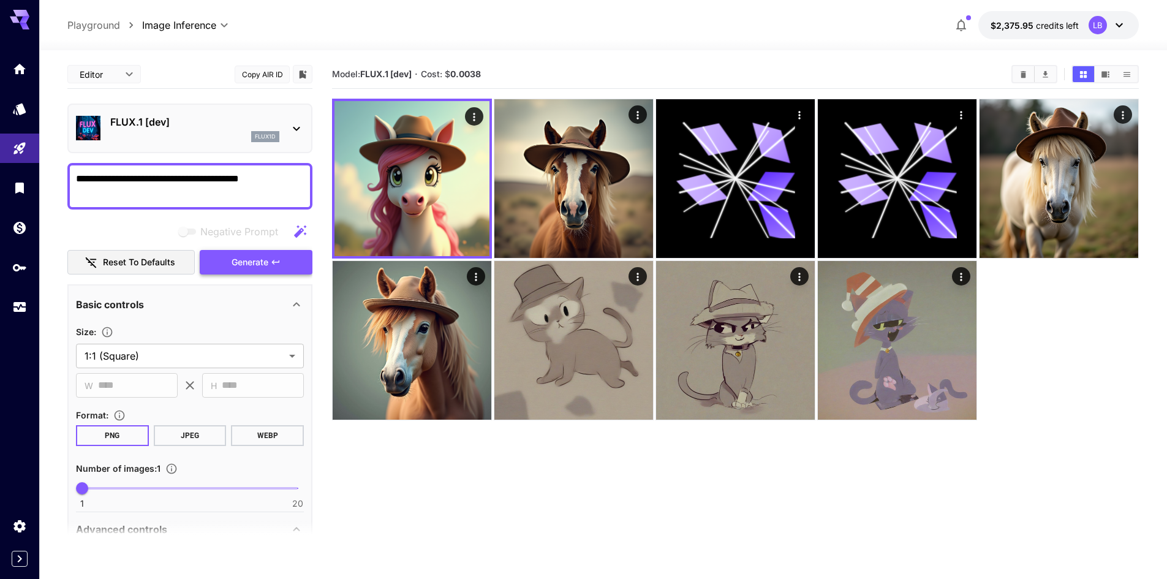
click at [270, 268] on button "Generate" at bounding box center [256, 262] width 113 height 25
